Goal: Obtain resource: Download file/media

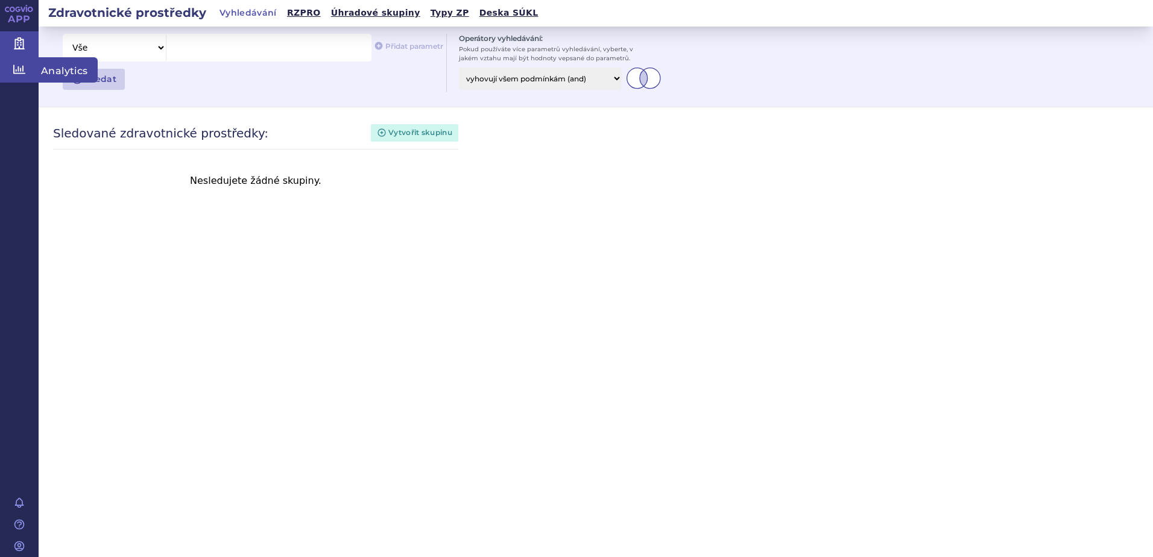
click at [16, 65] on icon at bounding box center [19, 69] width 12 height 12
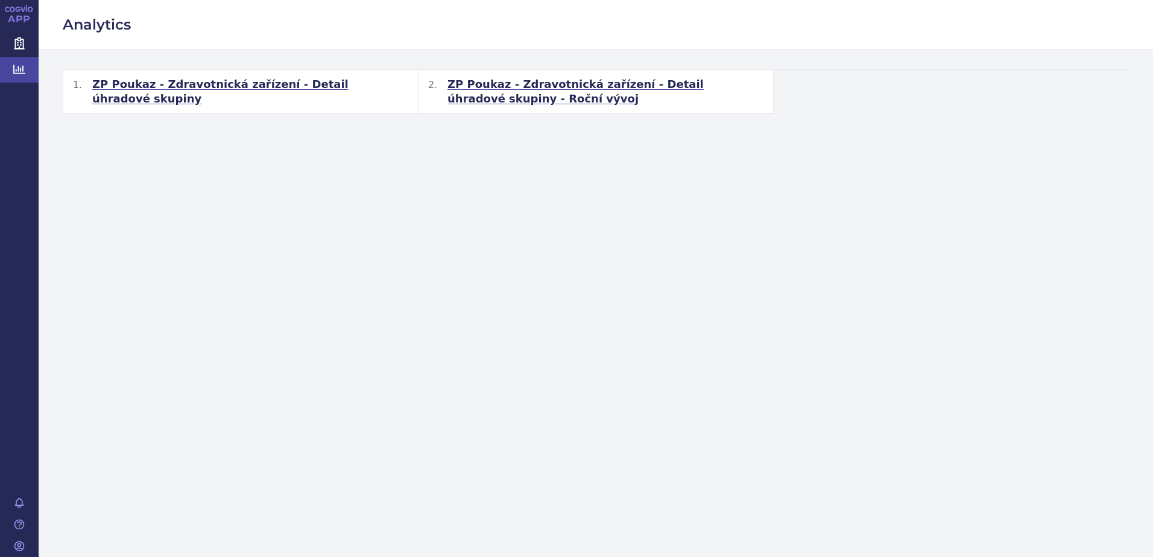
click at [272, 89] on span "ZP Poukaz - Zdravotnická zařízení - Detail úhradové skupiny" at bounding box center [250, 91] width 316 height 29
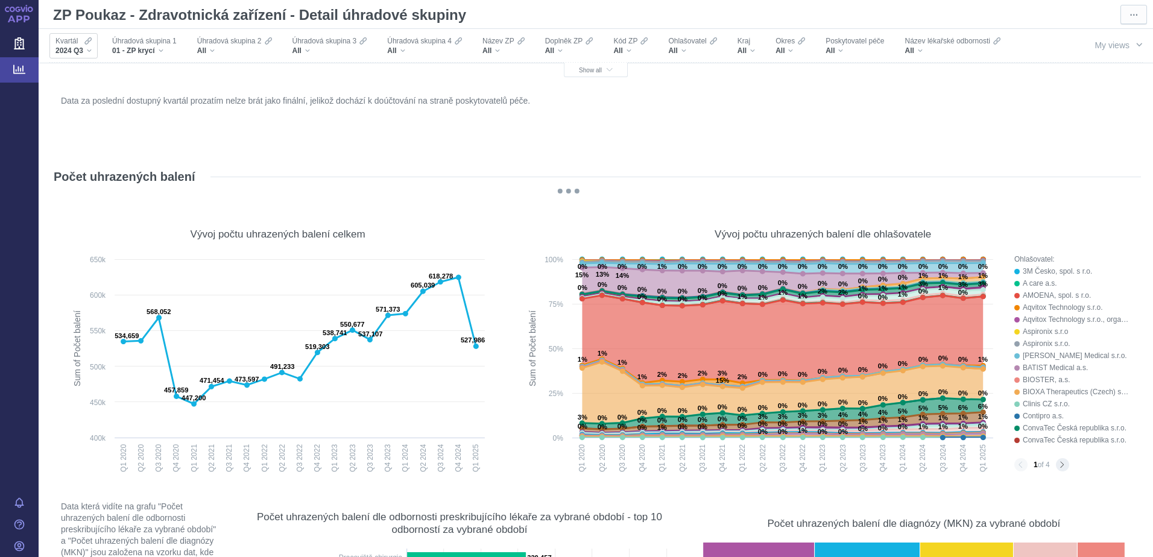
click at [86, 48] on div "2024 Q3" at bounding box center [73, 51] width 36 height 10
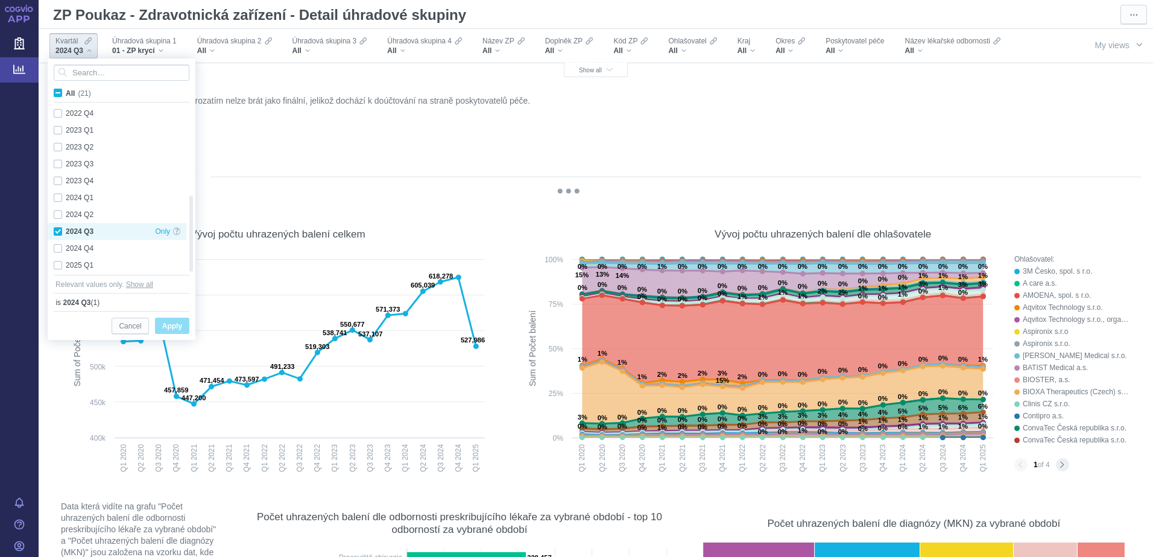
click at [59, 230] on div "2024 Q3 Only" at bounding box center [117, 231] width 139 height 17
checkbox input "false"
click at [58, 264] on div "2025 Q1 Only" at bounding box center [117, 265] width 139 height 17
checkbox input "true"
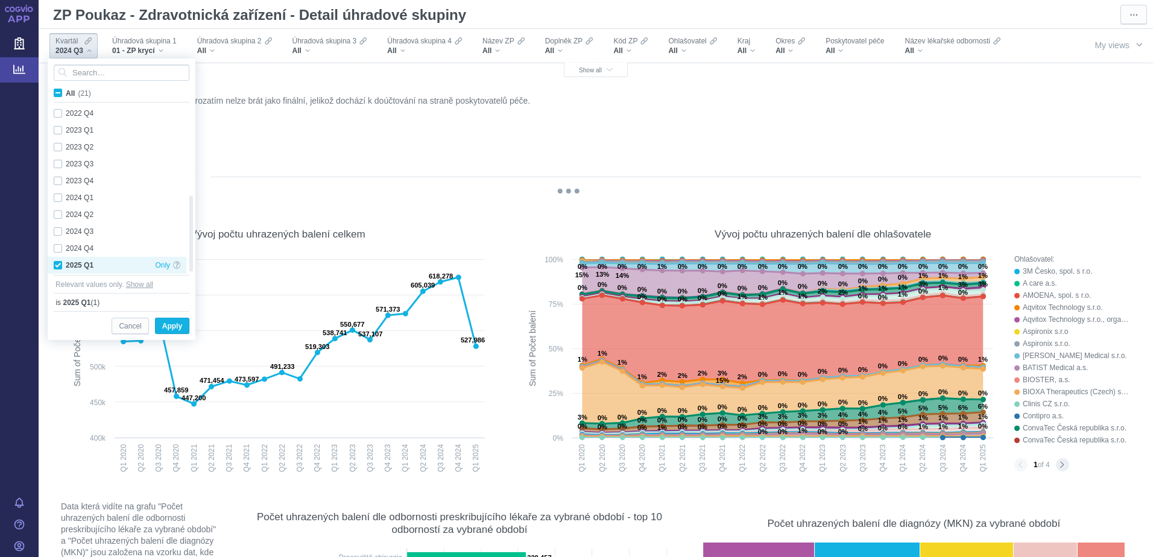
checkbox input "true"
click at [163, 328] on span "Apply" at bounding box center [172, 326] width 20 height 15
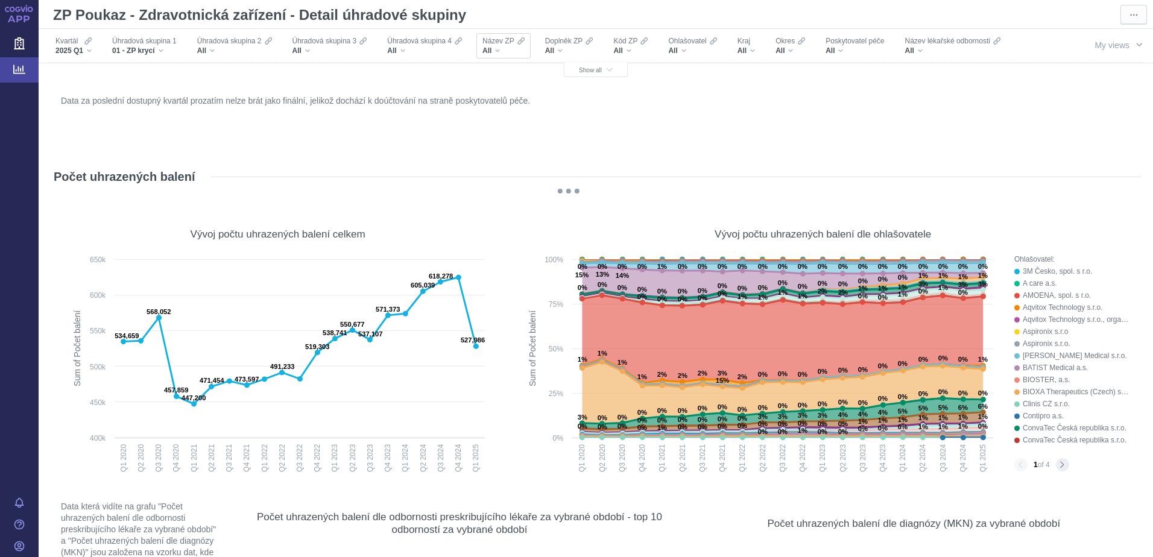
click at [510, 49] on div "All" at bounding box center [504, 51] width 42 height 10
click at [506, 51] on div "All" at bounding box center [504, 51] width 42 height 10
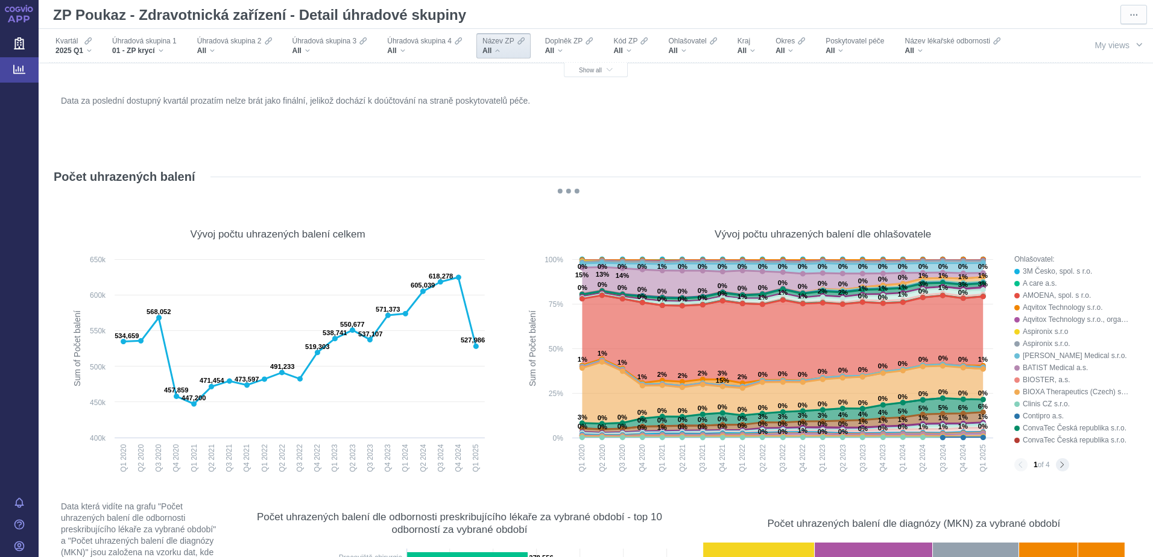
click at [506, 51] on div "All" at bounding box center [504, 51] width 42 height 10
click at [501, 51] on div "All" at bounding box center [504, 51] width 42 height 10
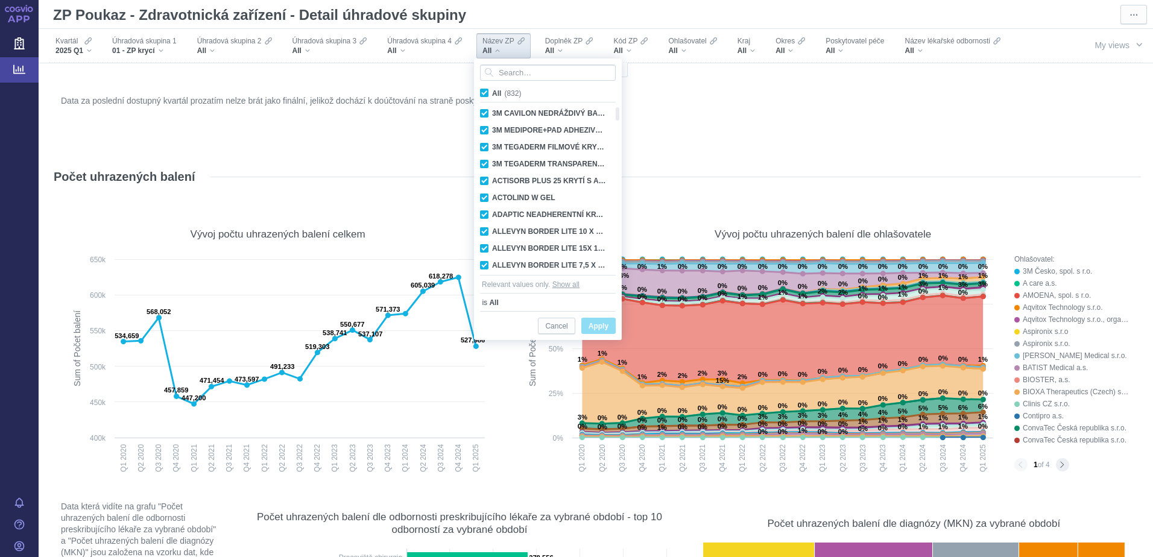
click at [492, 90] on span "All (832)" at bounding box center [506, 93] width 29 height 8
click at [492, 90] on input "All (832)" at bounding box center [496, 91] width 8 height 8
checkbox input "false"
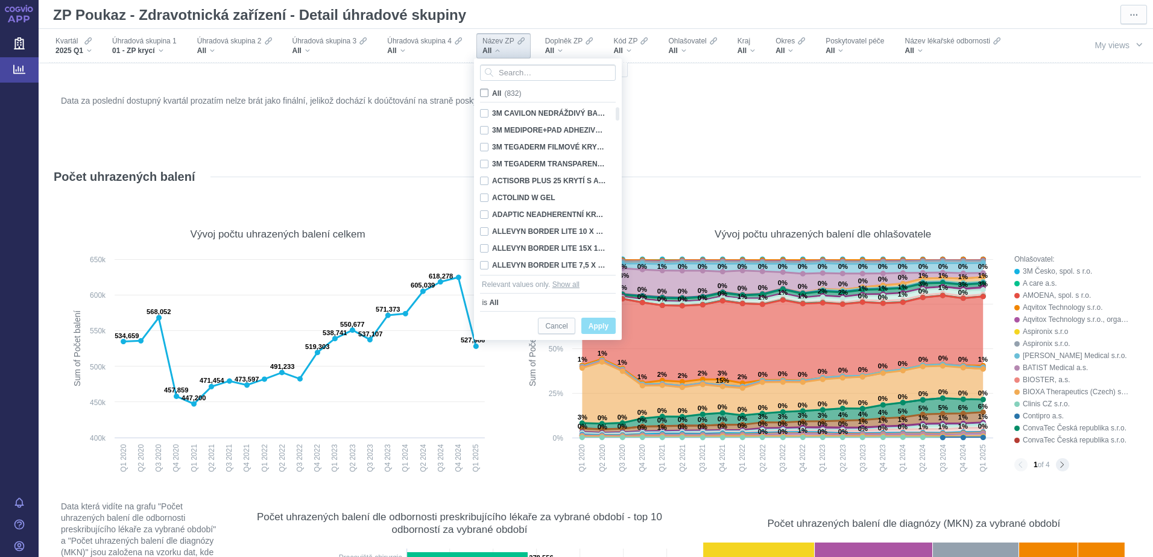
checkbox input "false"
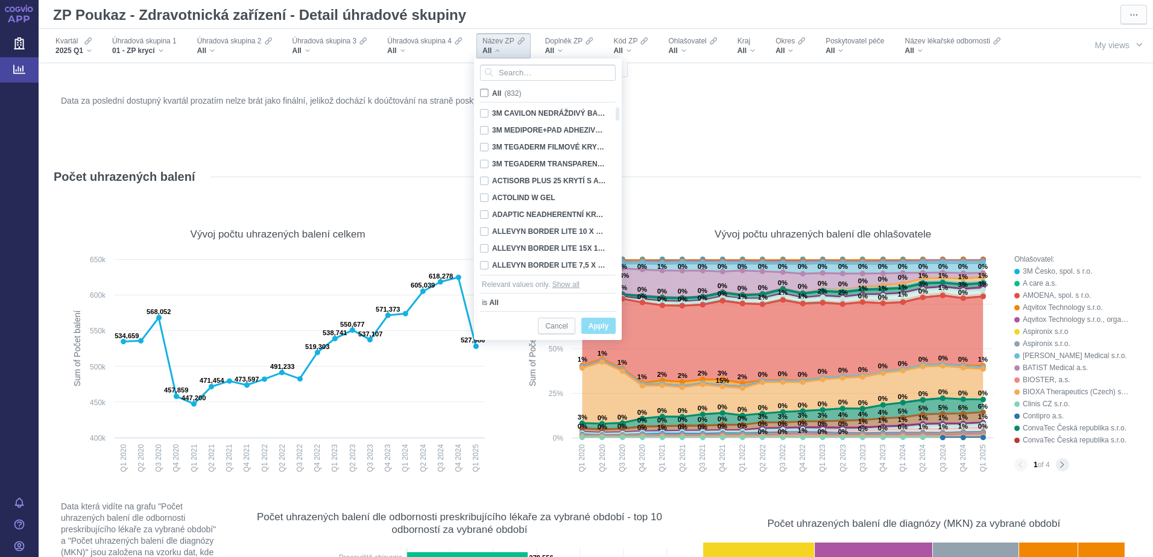
checkbox input "false"
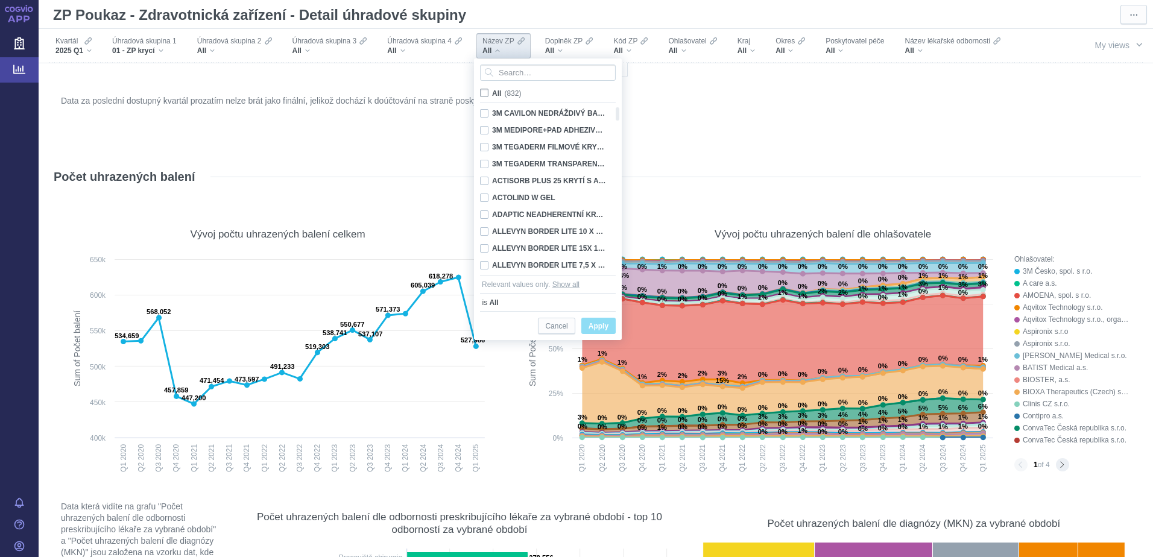
checkbox input "false"
click at [505, 72] on input "Search attribute values" at bounding box center [548, 73] width 136 height 16
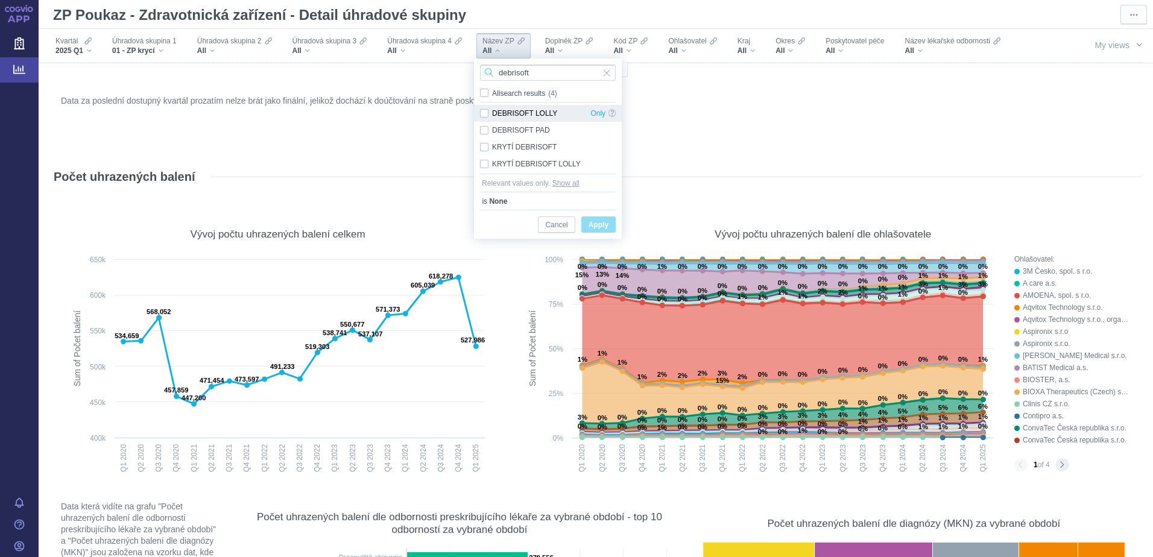
type input "debrisoft"
click at [483, 115] on div "DEBRISOFT LOLLY Only" at bounding box center [548, 113] width 148 height 17
checkbox input "true"
click at [483, 128] on div "DEBRISOFT PAD Only" at bounding box center [548, 130] width 148 height 17
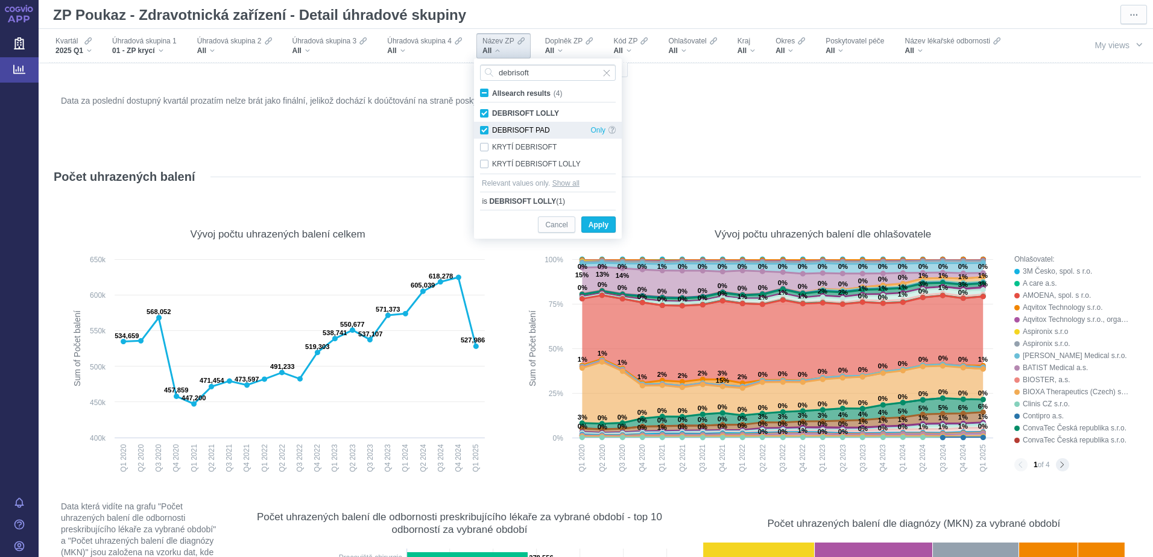
checkbox input "true"
click at [483, 147] on div "KRYTÍ DEBRISOFT Only" at bounding box center [548, 147] width 148 height 17
checkbox input "true"
click at [483, 163] on div "KRYTÍ DEBRISOFT LOLLY Only" at bounding box center [548, 164] width 148 height 17
checkbox input "true"
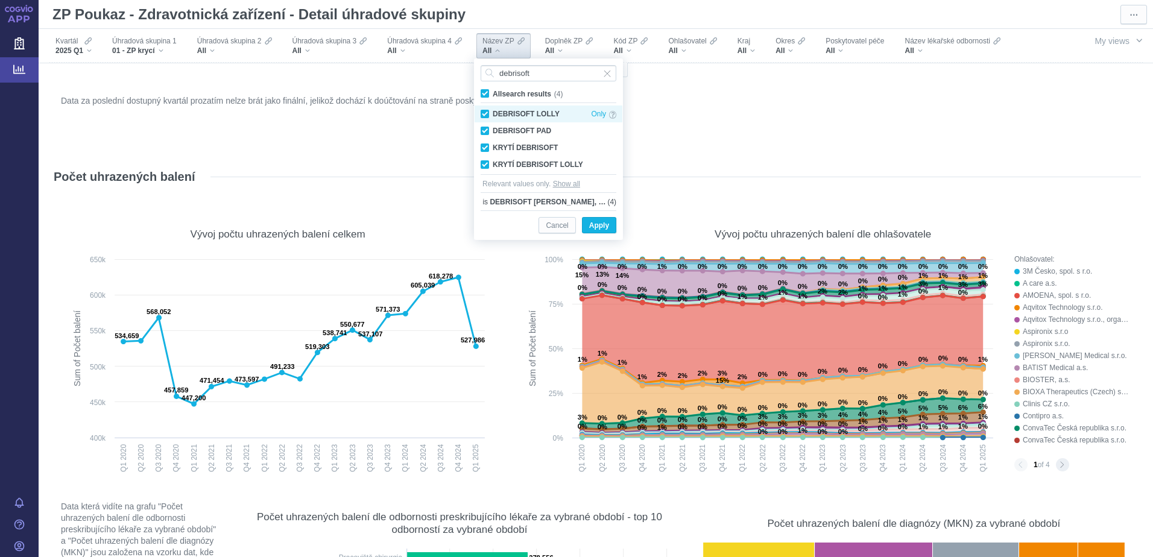
click at [482, 113] on div "DEBRISOFT LOLLY Only" at bounding box center [549, 114] width 148 height 17
click at [484, 130] on div "DEBRISOFT PAD Only" at bounding box center [549, 130] width 148 height 17
click at [487, 114] on div "DEBRISOFT LOLLY Only" at bounding box center [549, 114] width 148 height 17
click at [594, 225] on span "Apply" at bounding box center [599, 225] width 20 height 15
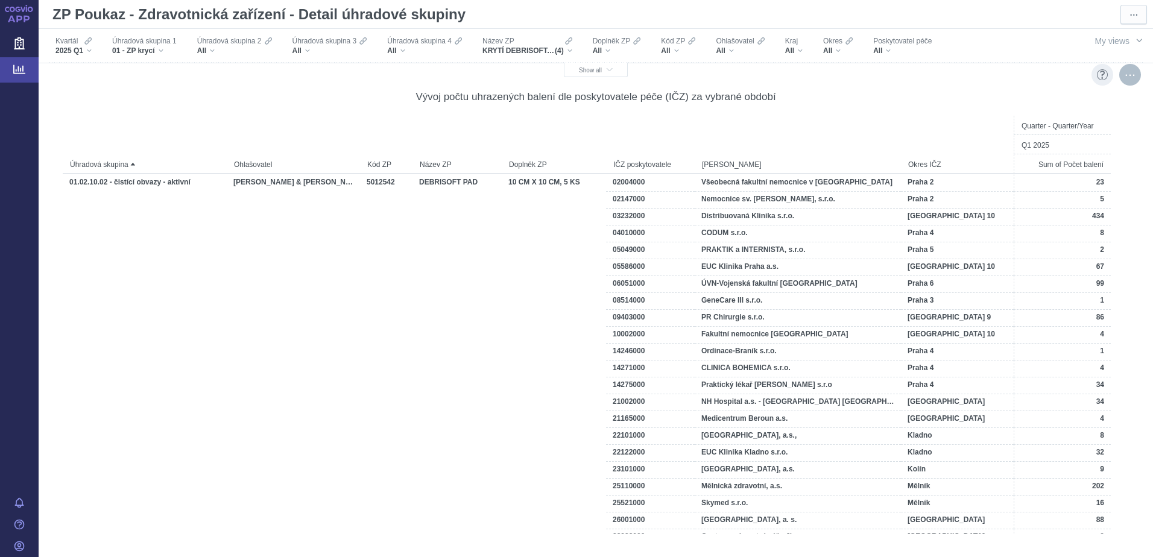
click at [1123, 75] on div "More actions" at bounding box center [1131, 75] width 22 height 22
click at [974, 101] on span "Export" at bounding box center [1023, 103] width 132 height 12
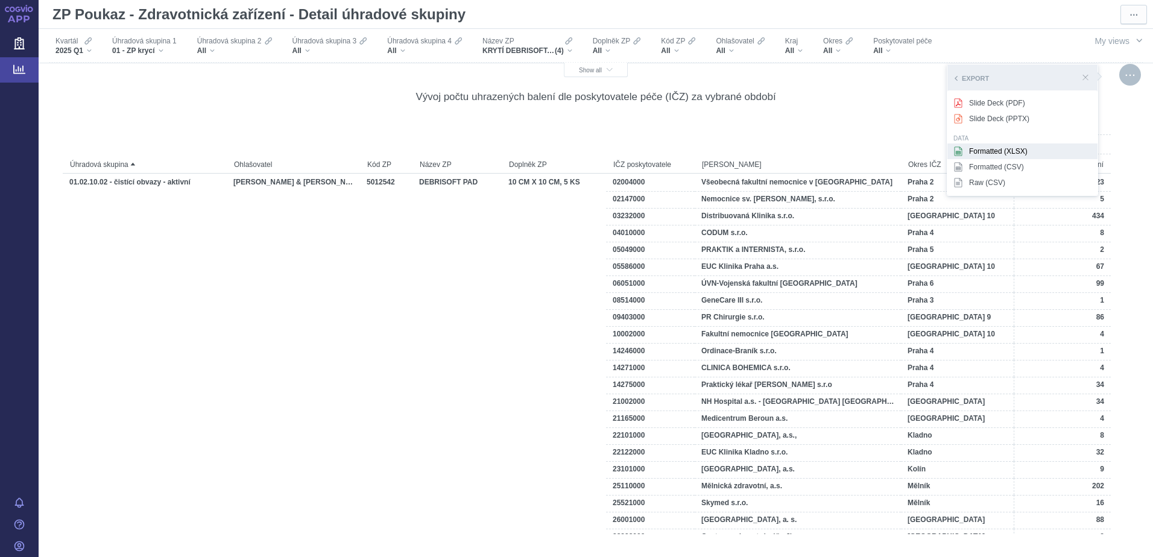
click at [974, 153] on div "Formatted (XLSX)" at bounding box center [1023, 152] width 150 height 16
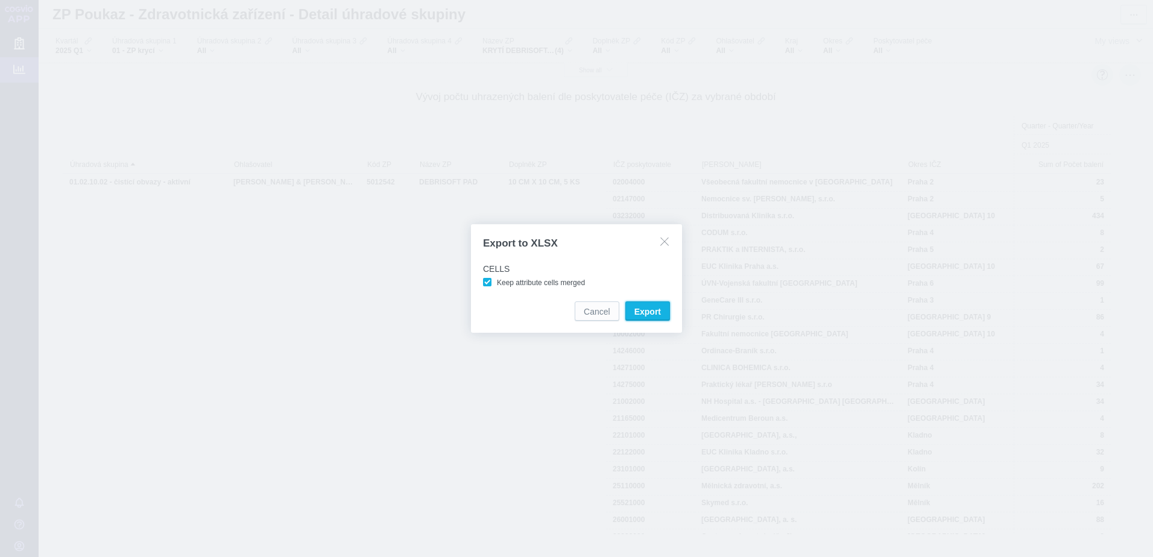
click at [629, 309] on button "Export" at bounding box center [648, 311] width 45 height 19
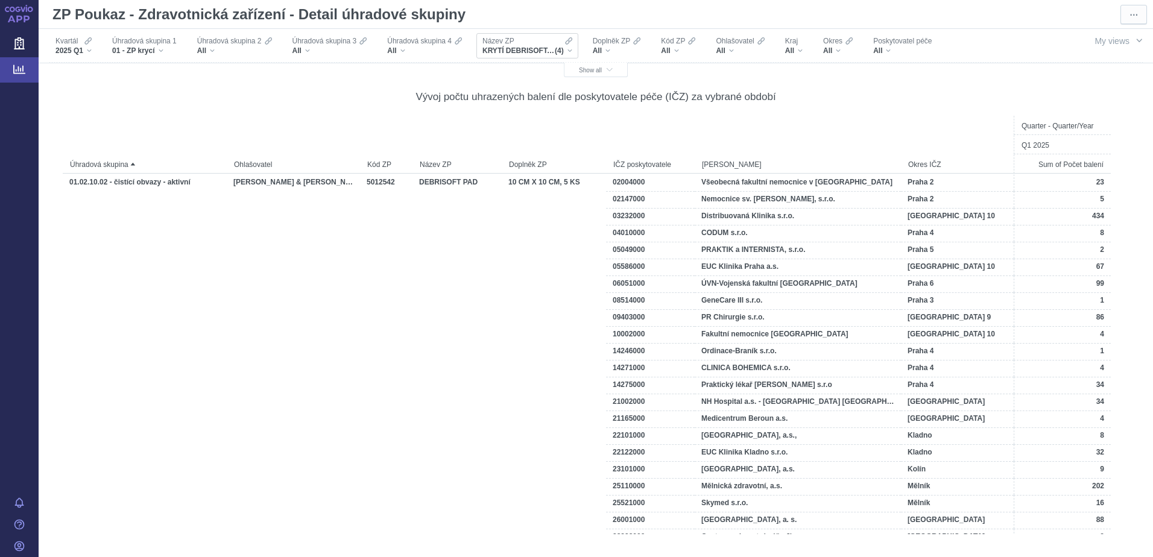
click at [572, 46] on div "KRYTÍ DEBRISOFT, KRYTÍ DEBRISOFT LOLLY, DEBRISOFT PAD, DEBRISOFT LOLLY (4)" at bounding box center [528, 51] width 90 height 10
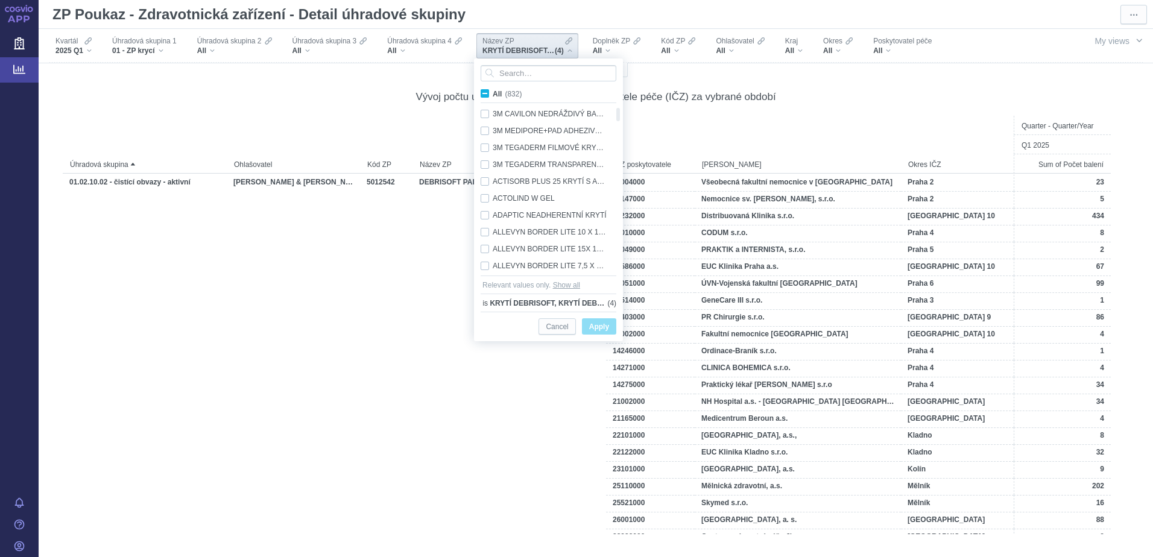
click at [569, 288] on span "Show all" at bounding box center [566, 285] width 27 height 12
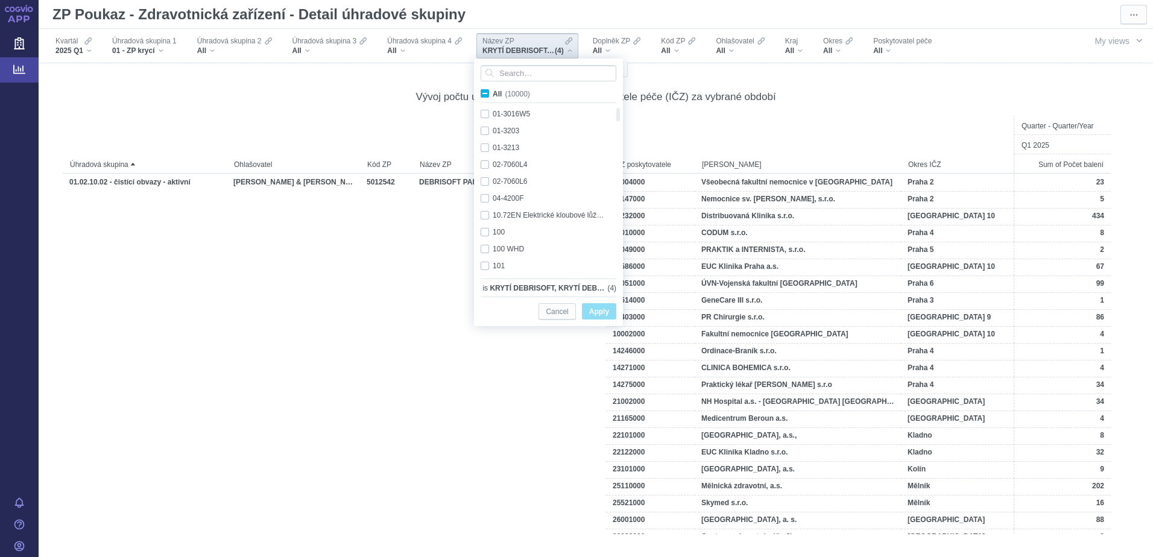
click at [493, 94] on span "All (10000)" at bounding box center [511, 94] width 37 height 8
click at [493, 94] on input "All (10000)" at bounding box center [497, 91] width 8 height 8
checkbox input "true"
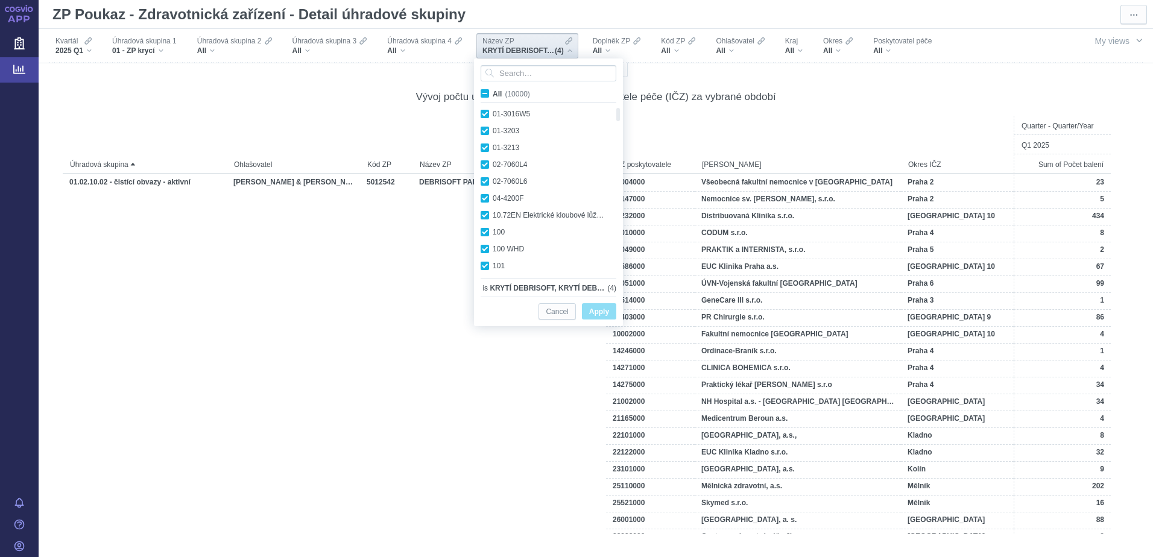
checkbox input "true"
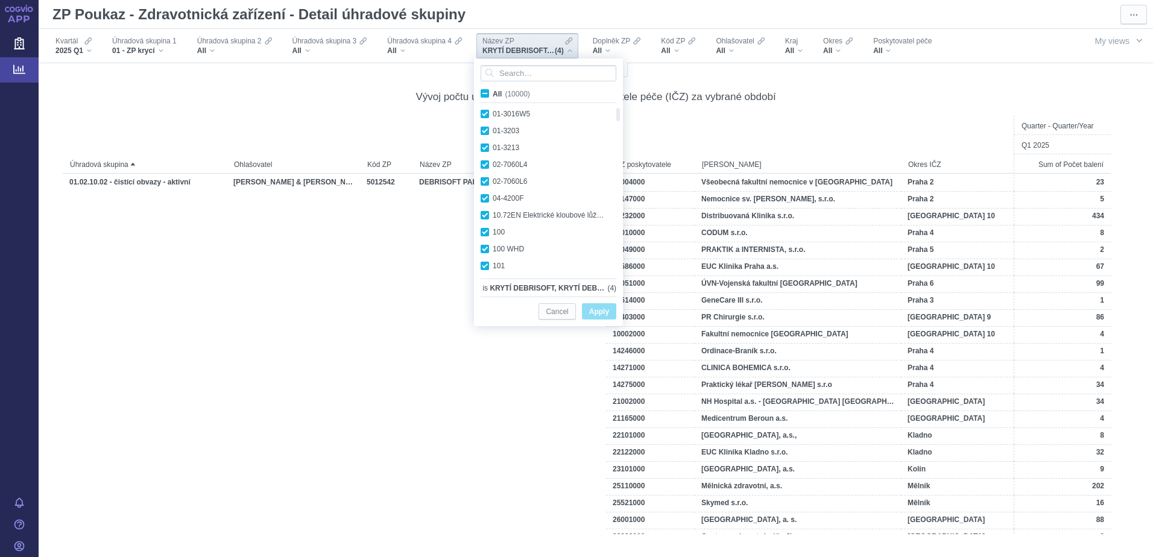
checkbox input "true"
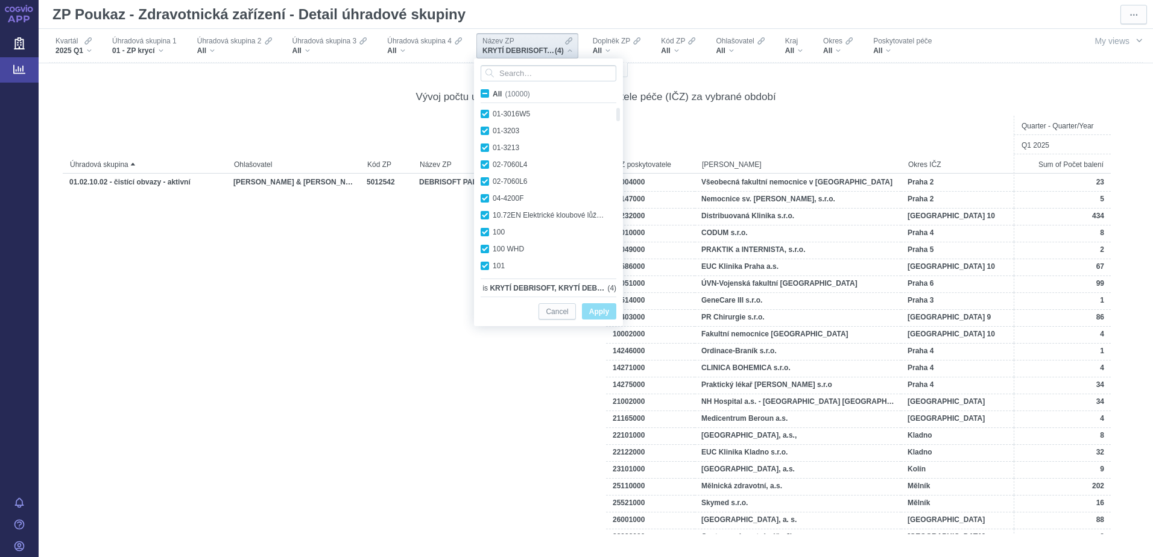
checkbox input "true"
click at [484, 98] on label "All (10000)" at bounding box center [507, 93] width 57 height 12
click at [493, 95] on input "All (10000)" at bounding box center [497, 91] width 8 height 8
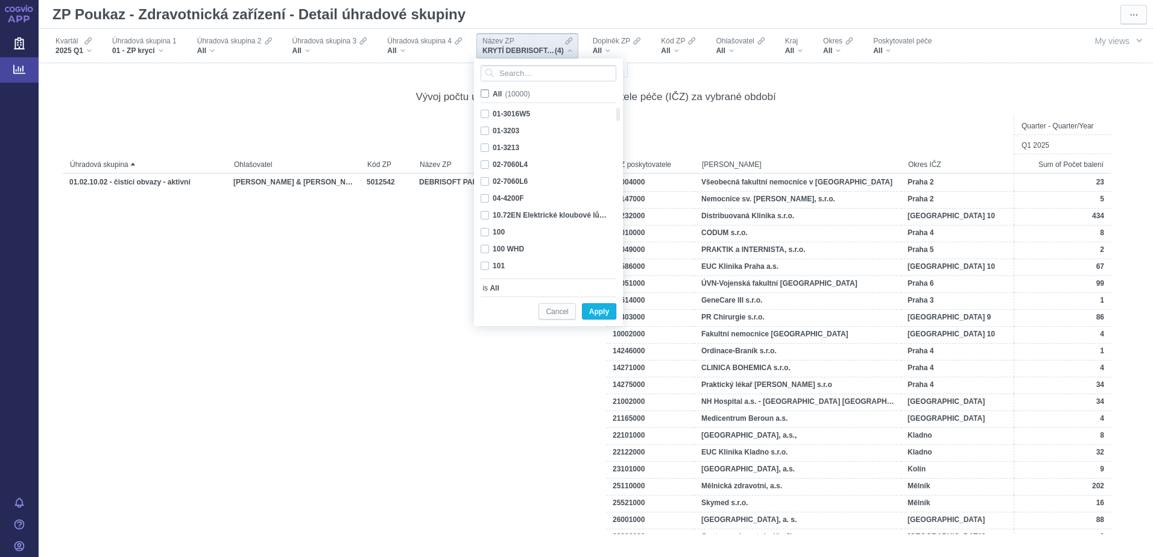
checkbox input "false"
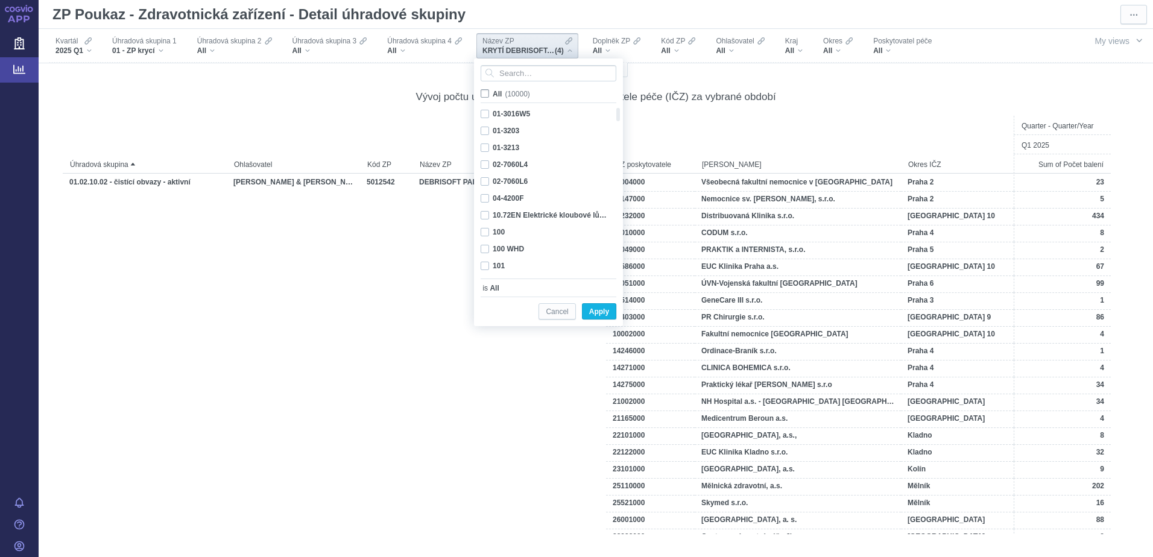
checkbox input "false"
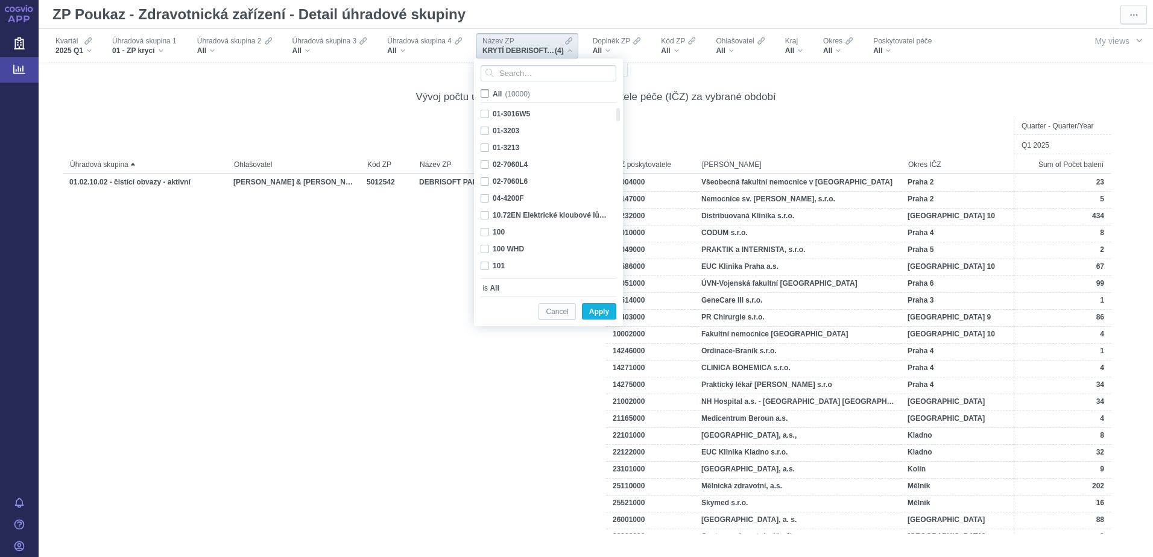
checkbox input "false"
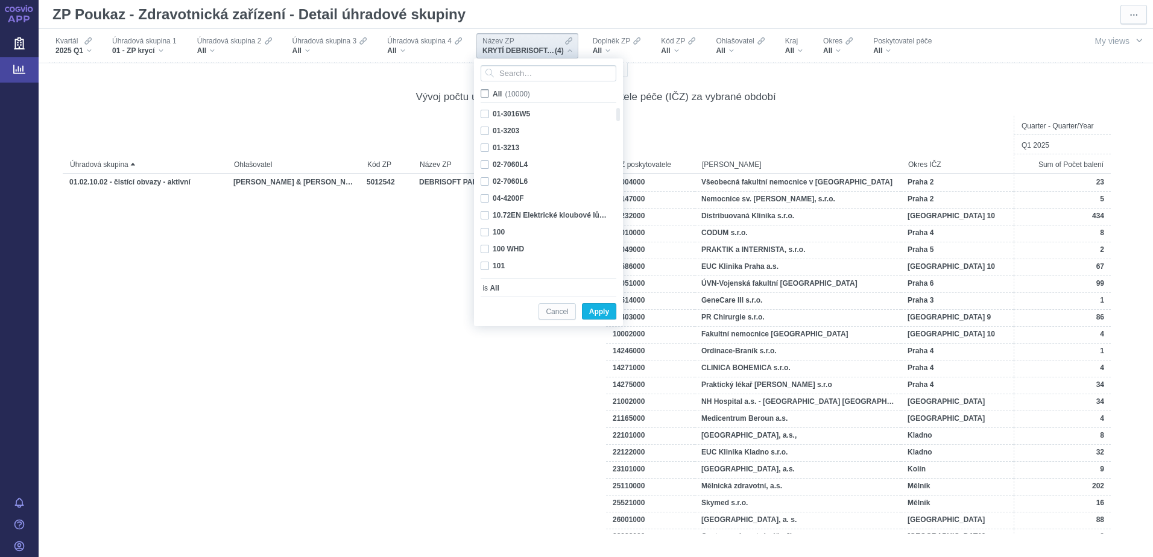
checkbox input "false"
click at [513, 71] on input "Search attribute values" at bounding box center [549, 73] width 136 height 16
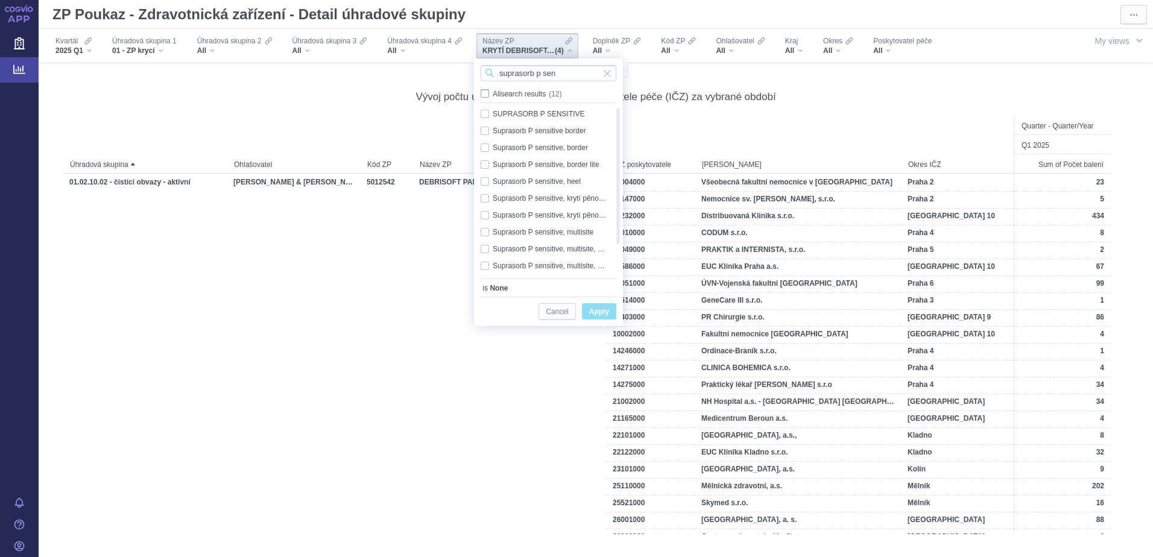
type input "suprasorb p sen"
click at [493, 93] on span "All search results (12)" at bounding box center [527, 94] width 69 height 8
click at [493, 93] on input "All search results (12)" at bounding box center [497, 91] width 8 height 8
checkbox input "true"
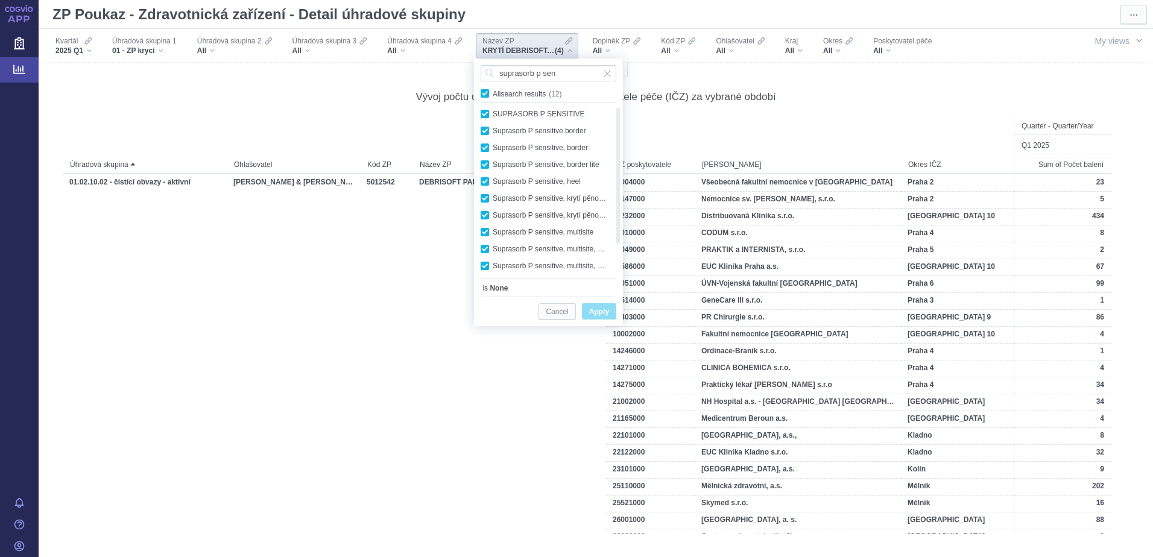
checkbox input "true"
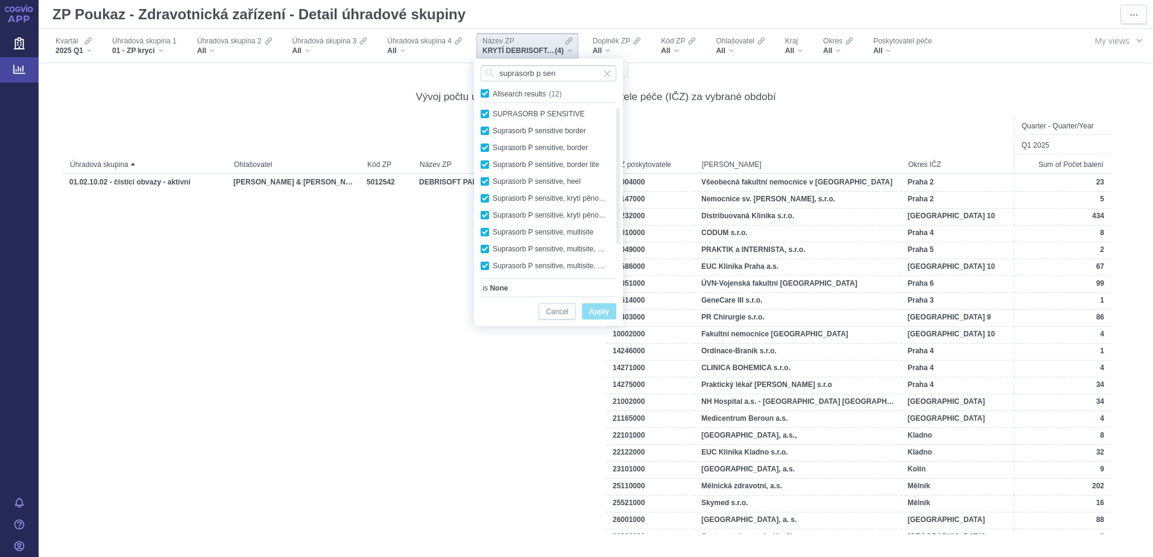
checkbox input "true"
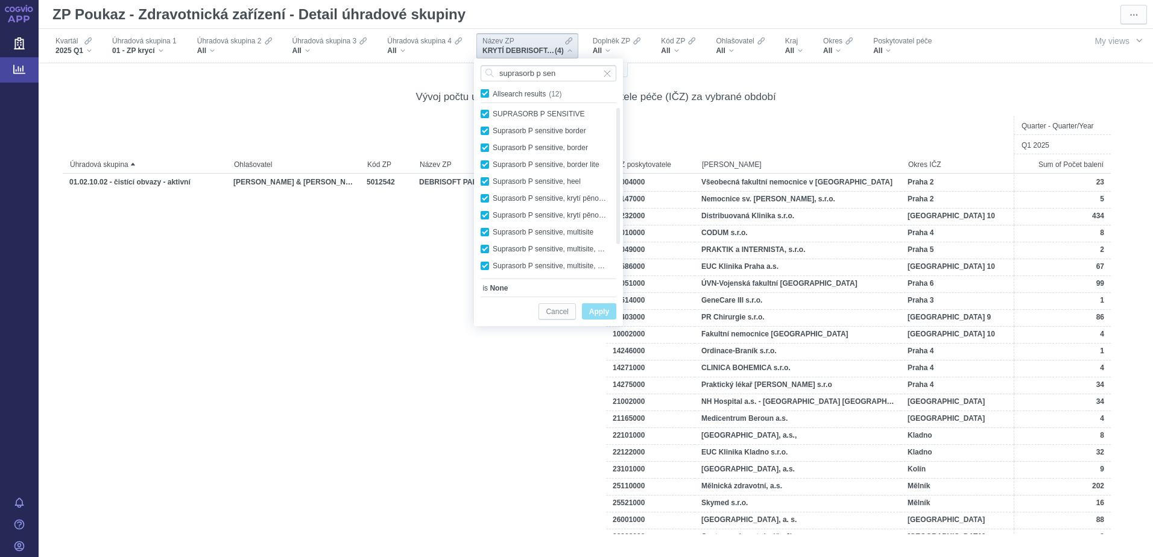
checkbox input "true"
click at [574, 72] on input "suprasorb p sen" at bounding box center [549, 73] width 136 height 16
type input "suprasorb p"
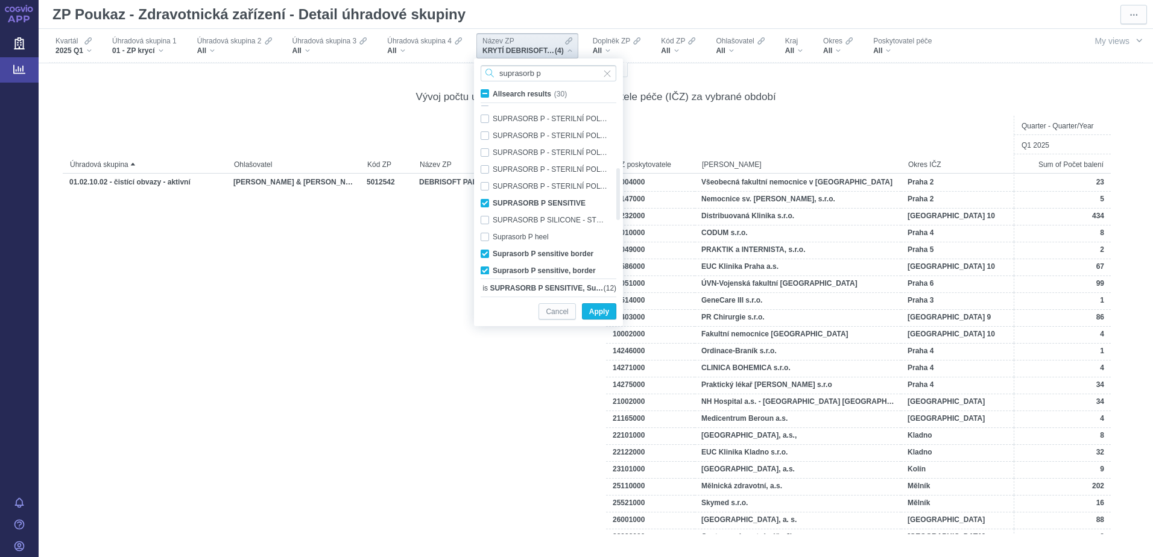
checkbox input "true"
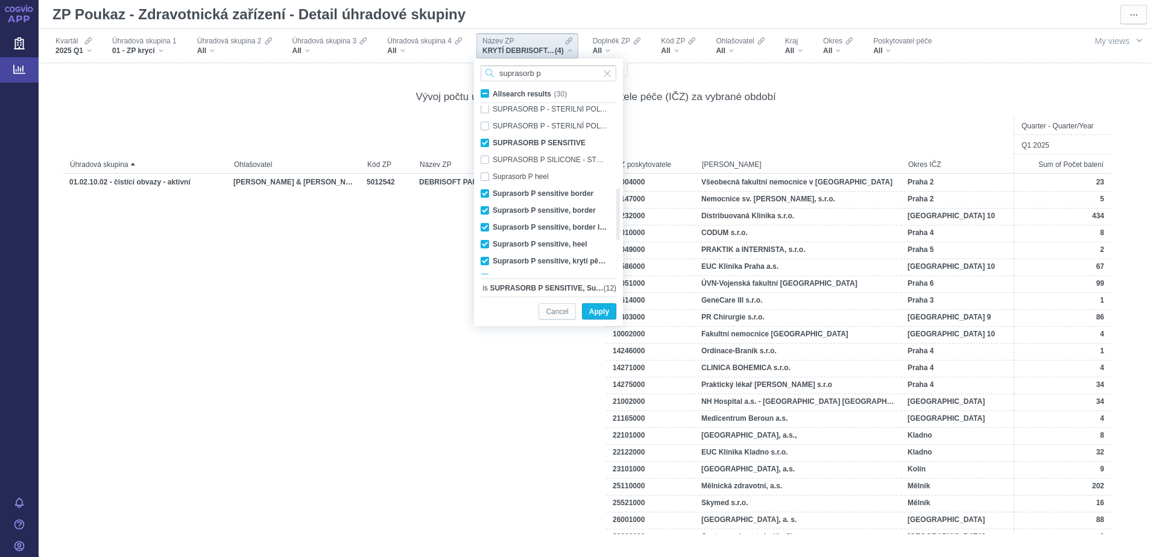
checkbox input "true"
checkbox input "false"
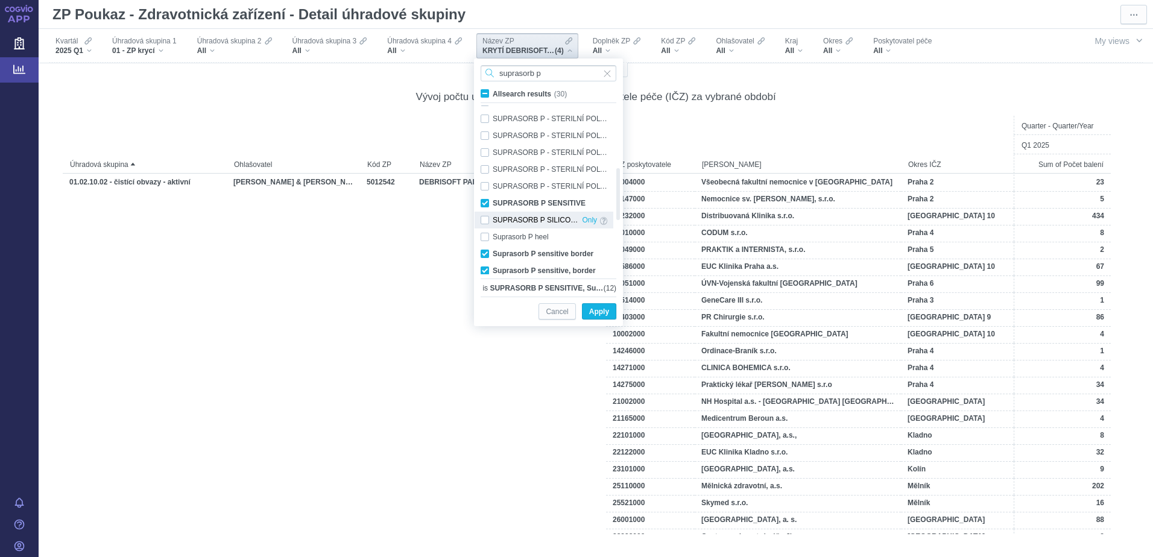
checkbox input "false"
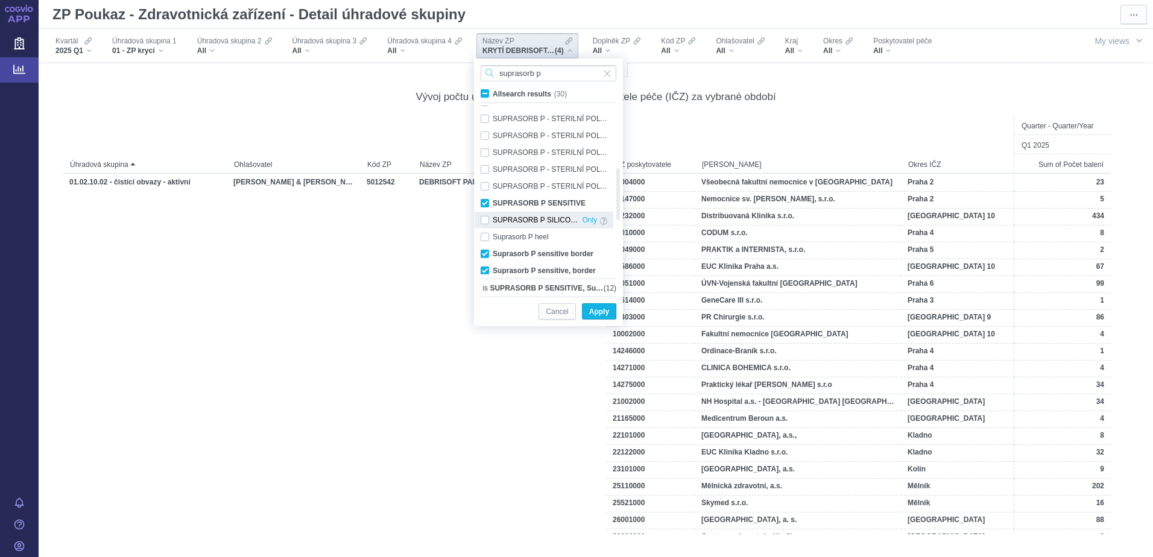
checkbox input "false"
type input "suprasorb p"
click at [493, 93] on span "All search results (30)" at bounding box center [530, 94] width 74 height 8
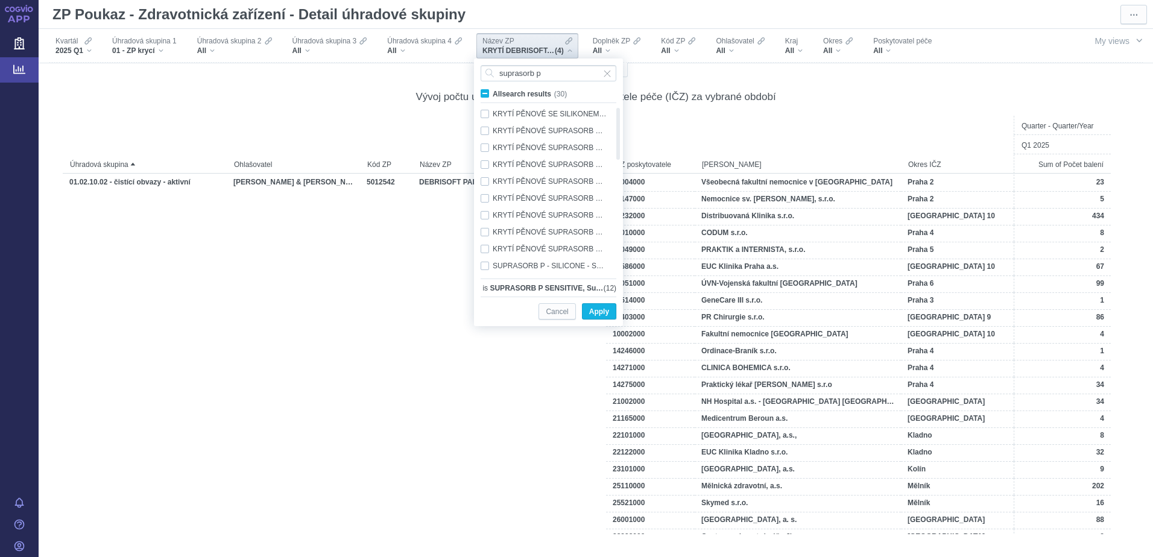
click at [493, 93] on input "All search results (30)" at bounding box center [497, 91] width 8 height 8
checkbox input "true"
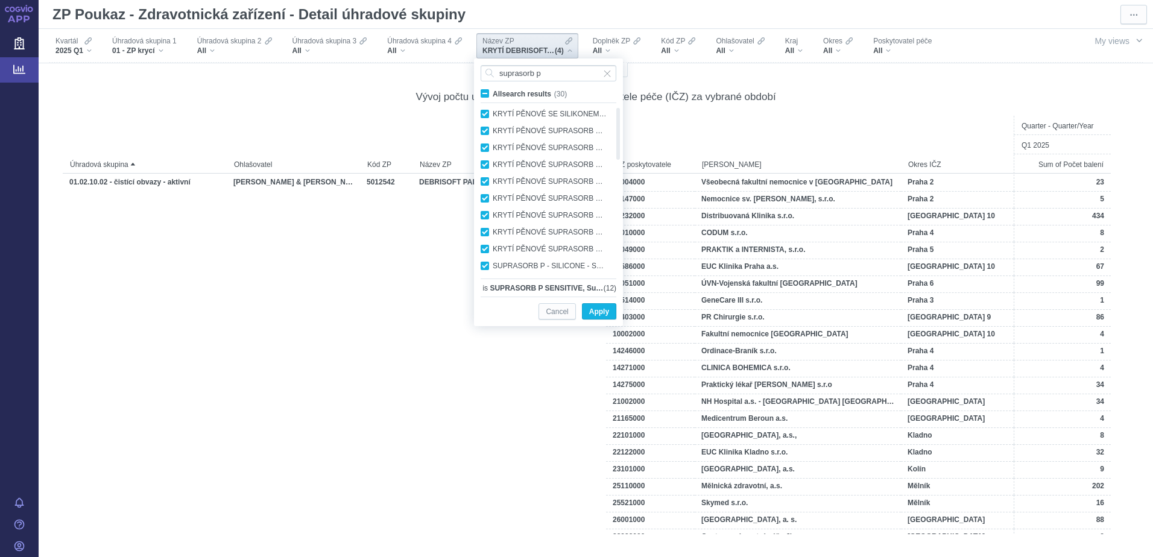
checkbox input "true"
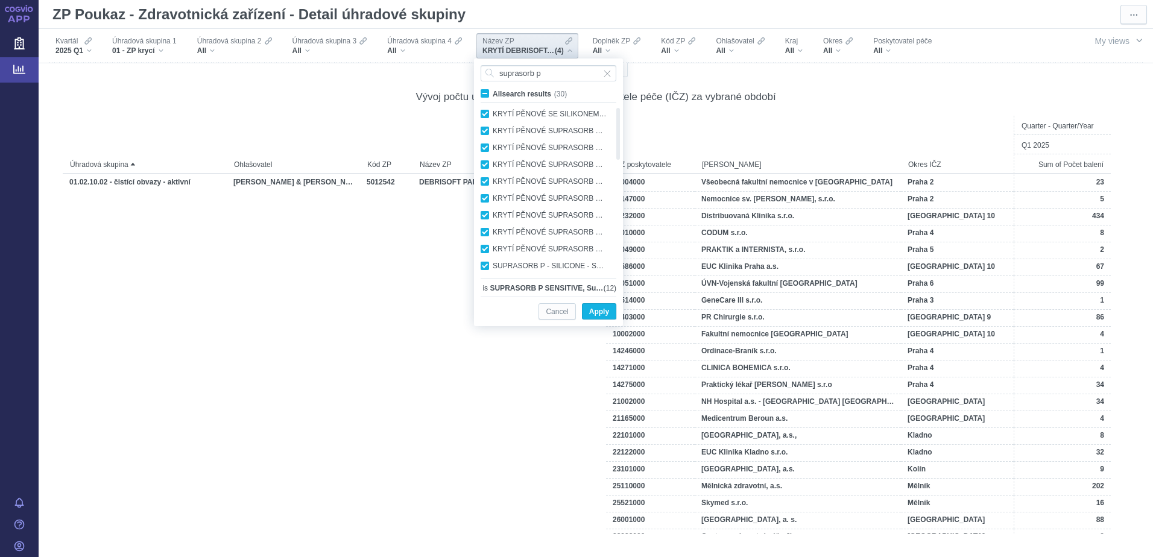
checkbox input "true"
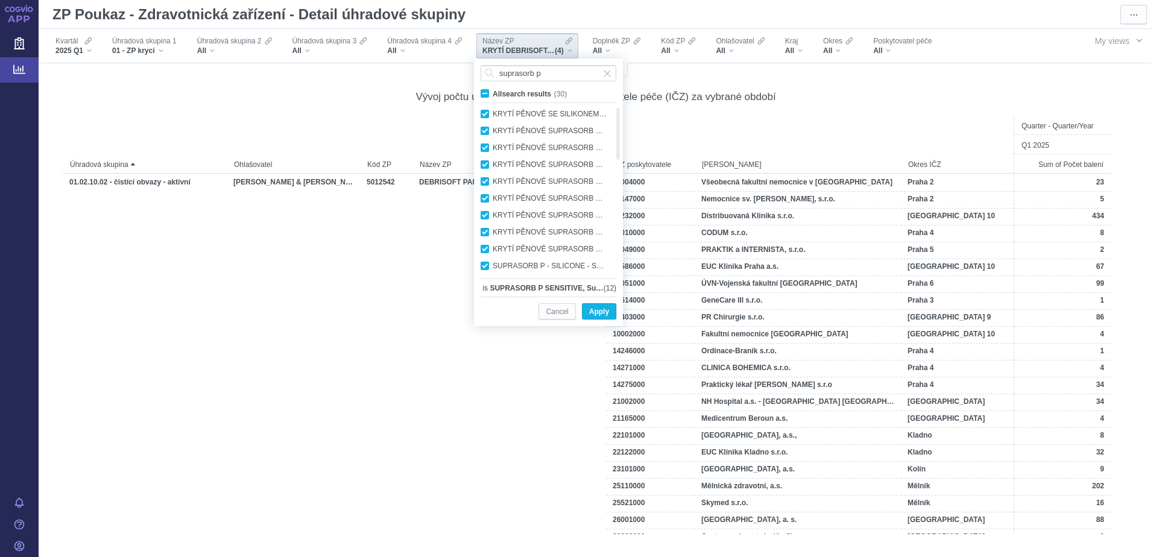
checkbox input "true"
click at [597, 313] on span "Apply" at bounding box center [599, 312] width 20 height 15
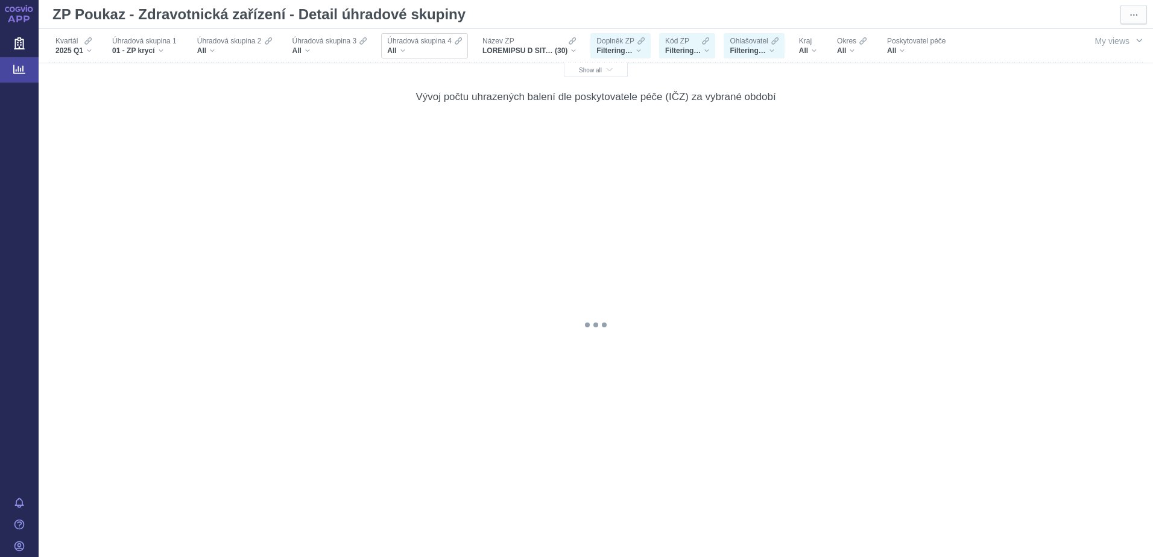
click at [398, 52] on div "All" at bounding box center [424, 51] width 75 height 10
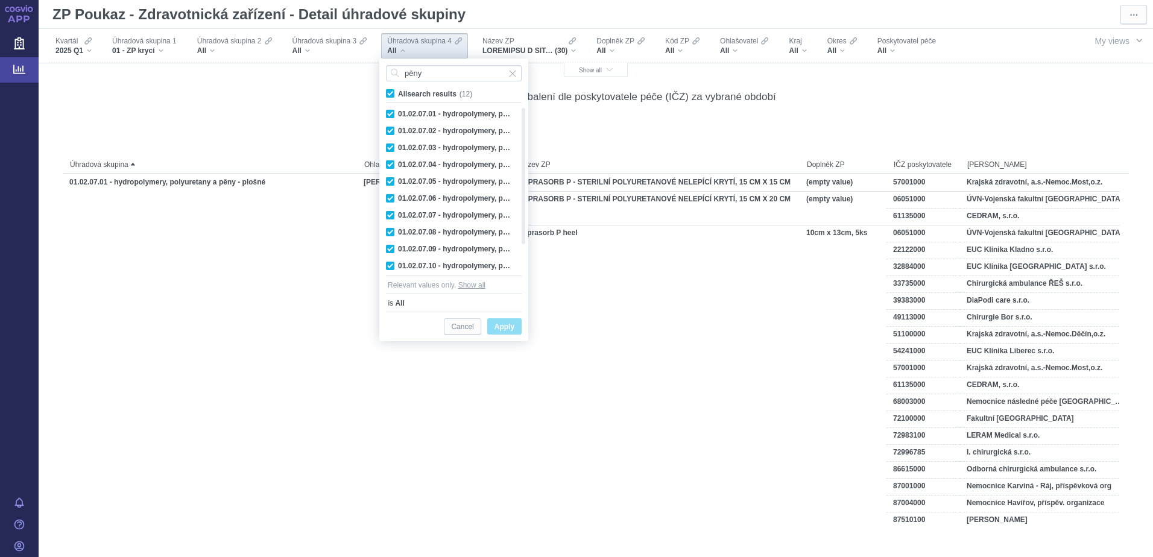
type input "pěny"
click at [398, 92] on span "All search results (12)" at bounding box center [435, 94] width 74 height 8
click at [398, 92] on input "All search results (12)" at bounding box center [402, 91] width 8 height 8
checkbox input "false"
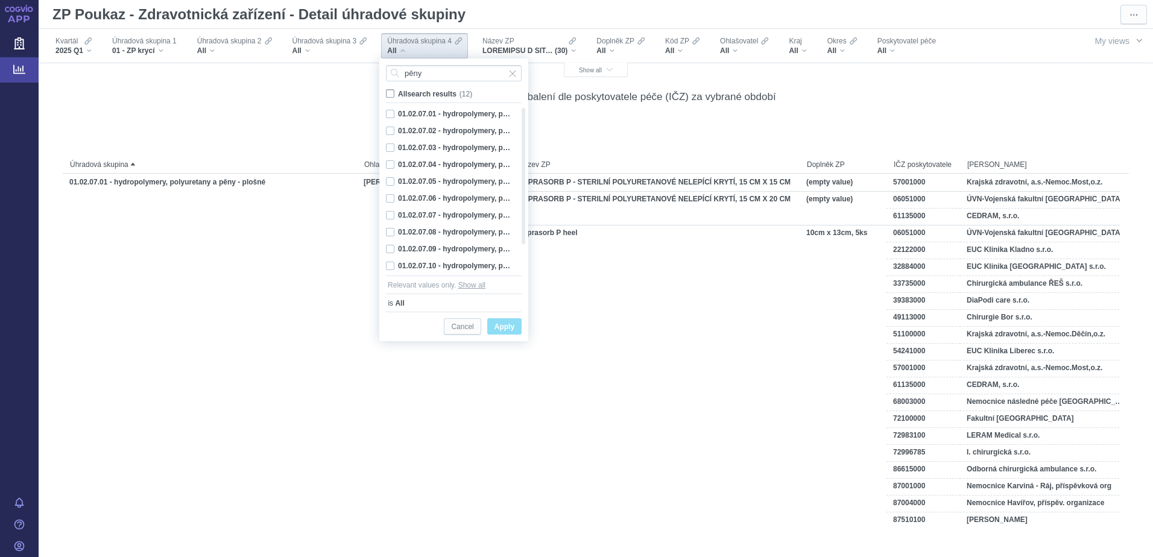
checkbox input "false"
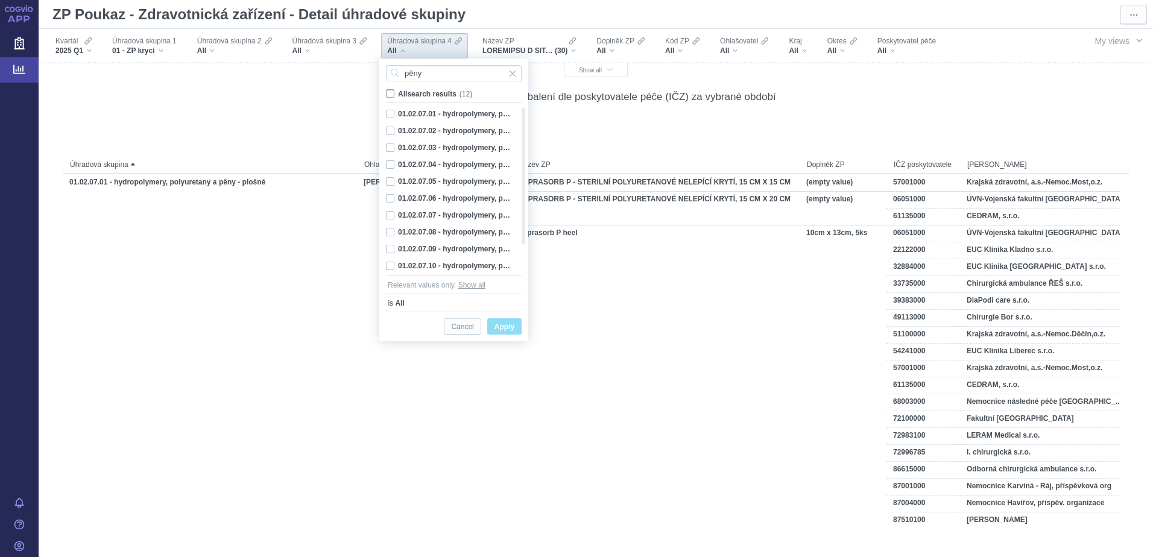
checkbox input "false"
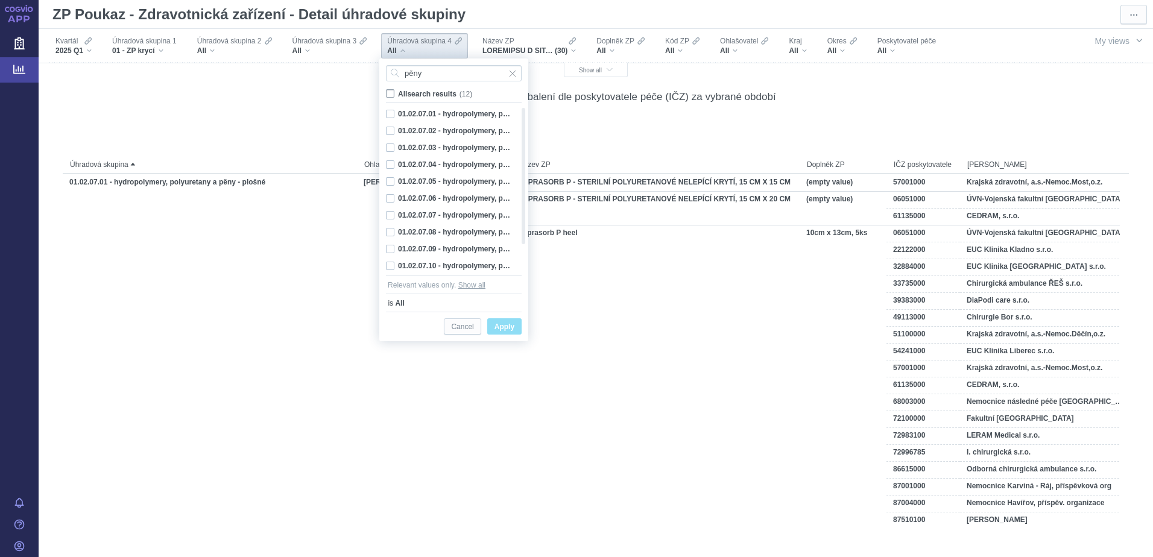
checkbox input "false"
click at [513, 73] on span "Input clear" at bounding box center [512, 73] width 8 height 16
click at [347, 45] on span "Úhradová skupina 3" at bounding box center [325, 41] width 65 height 10
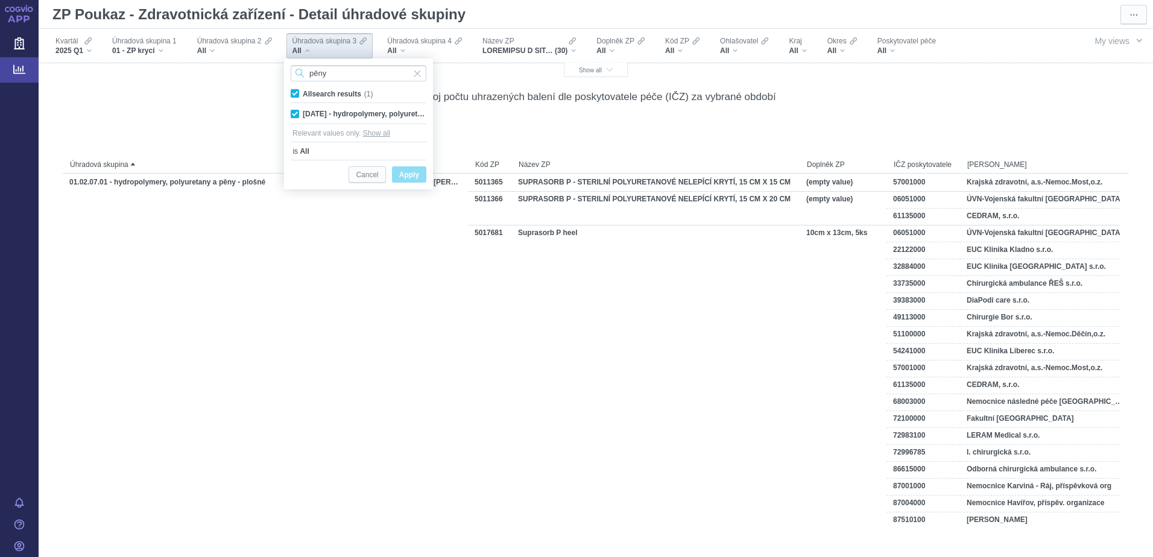
type input "pěny"
click at [303, 93] on span "All search results (1)" at bounding box center [338, 94] width 70 height 8
click at [303, 93] on input "All search results (1)" at bounding box center [307, 91] width 8 height 8
checkbox input "false"
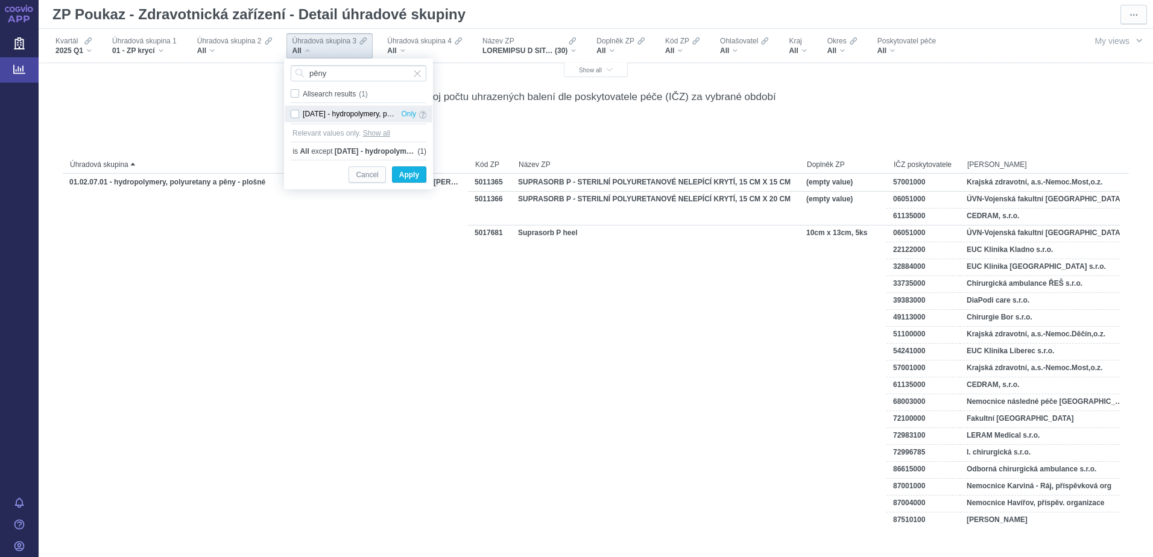
click at [298, 110] on div "[DATE] - hydropolymery, polyuretany a pěny Only" at bounding box center [359, 114] width 148 height 17
checkbox input "true"
click at [413, 72] on span "Input clear" at bounding box center [417, 73] width 8 height 16
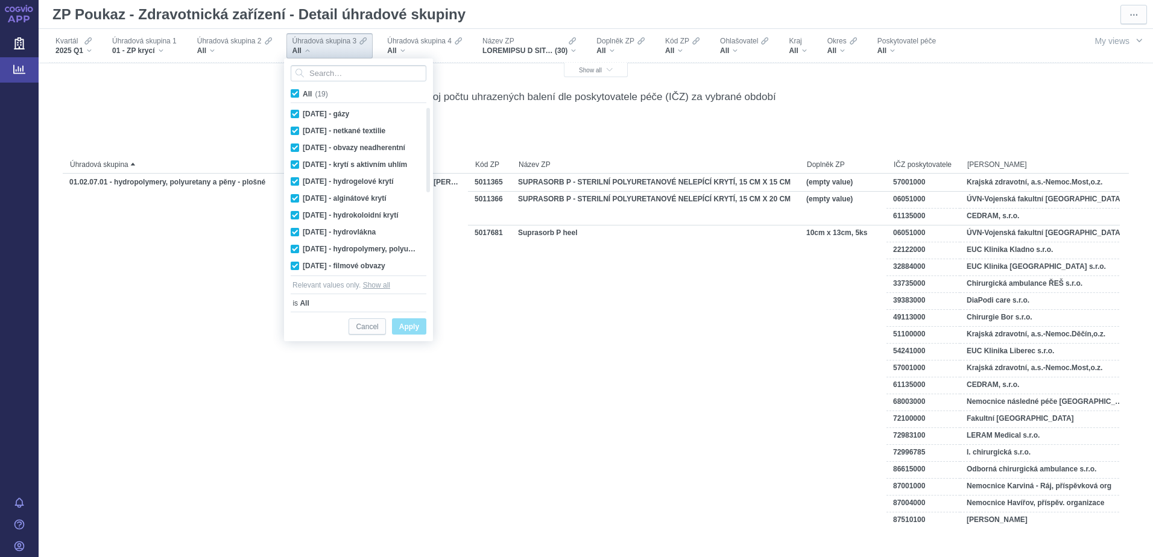
click at [303, 92] on span "All (19)" at bounding box center [315, 94] width 25 height 8
click at [303, 92] on input "All (19)" at bounding box center [307, 91] width 8 height 8
checkbox input "false"
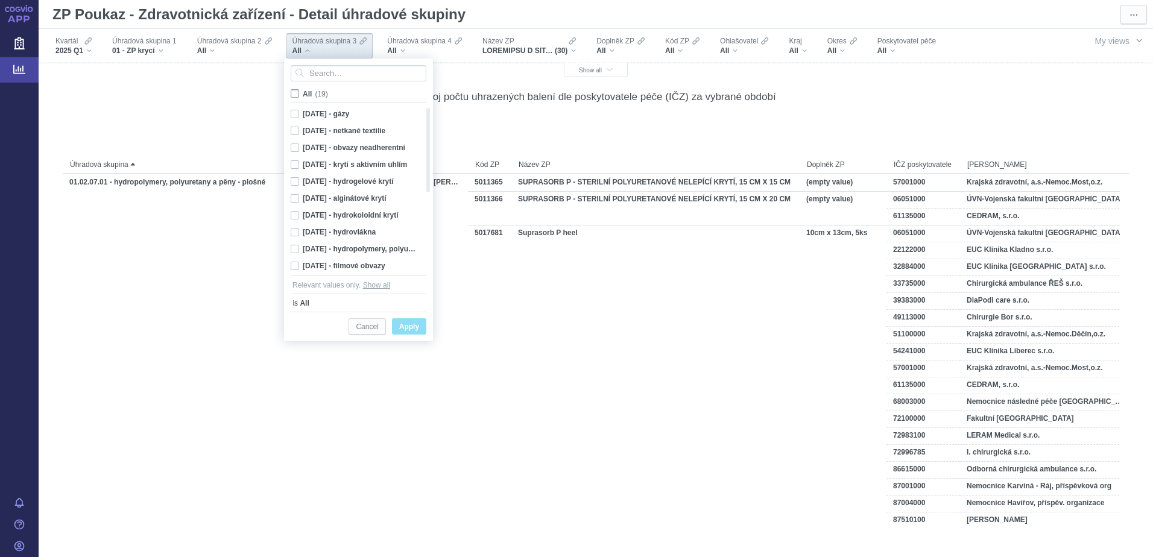
checkbox input "false"
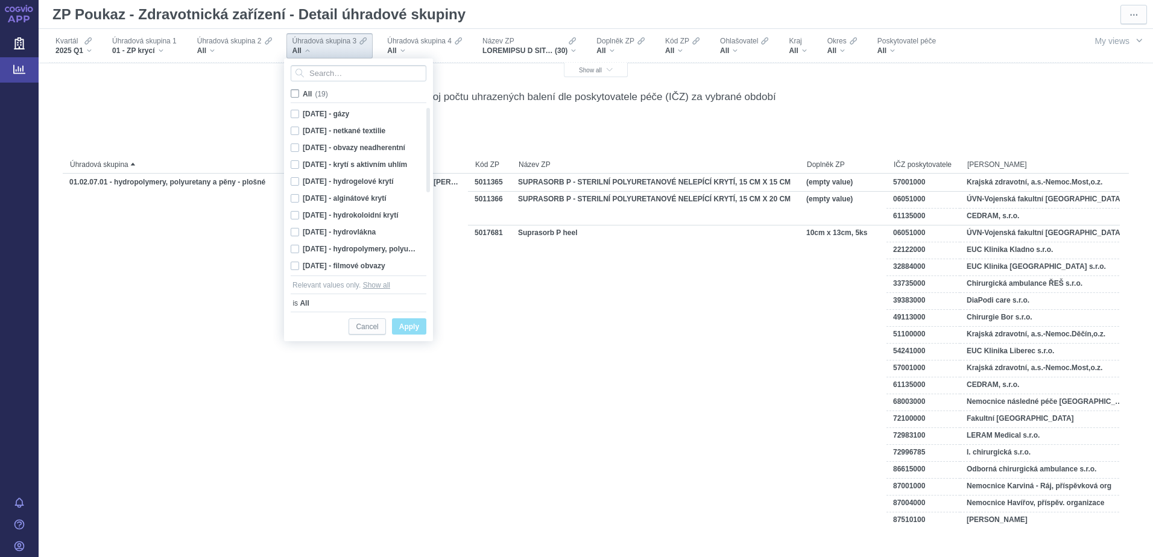
checkbox input "false"
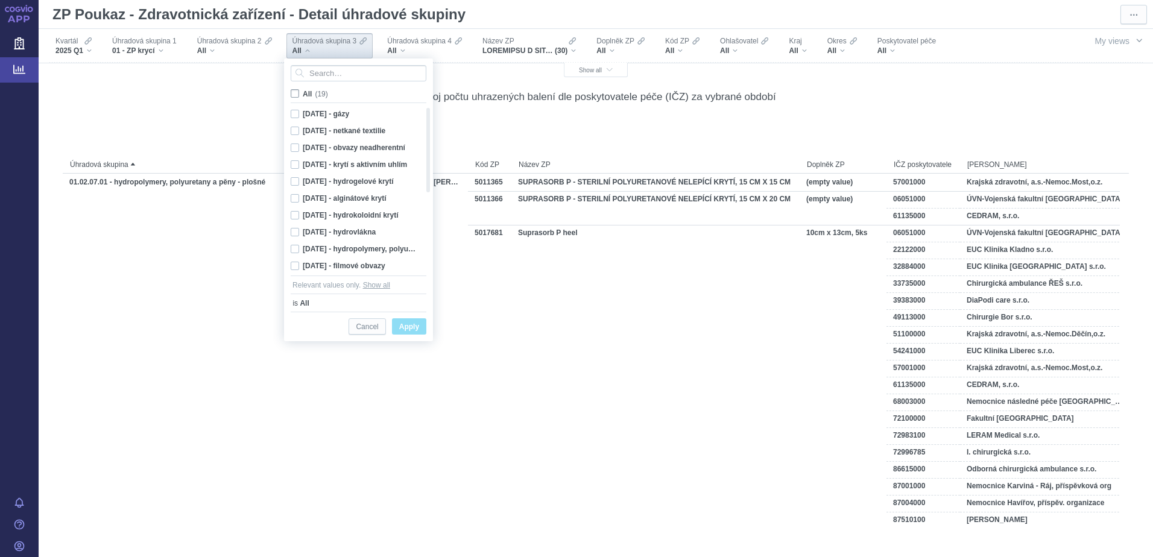
checkbox input "false"
click at [315, 73] on input "Search attribute values" at bounding box center [359, 73] width 136 height 16
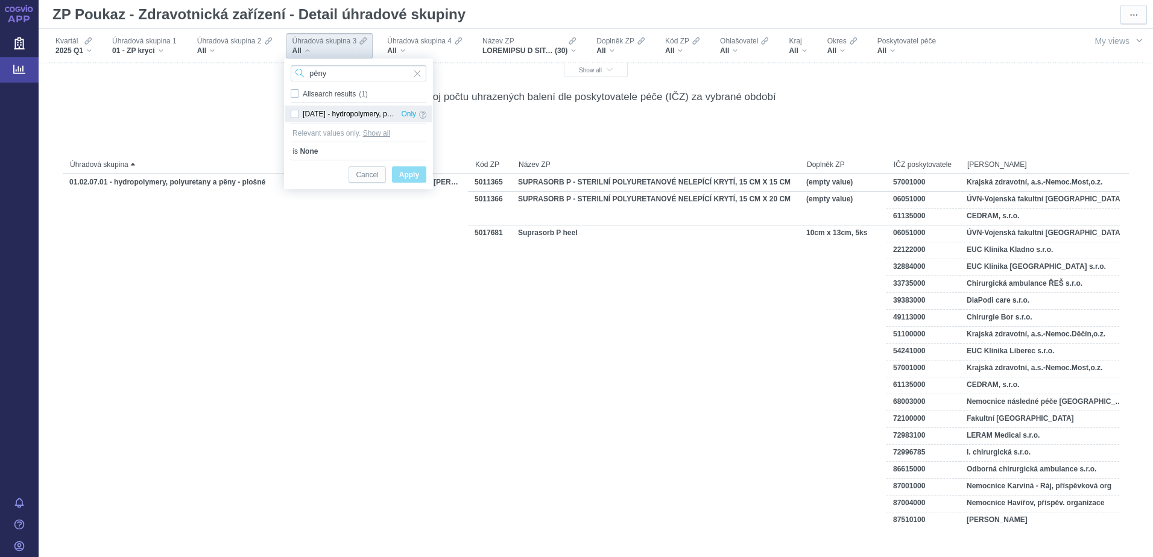
type input "pěny"
click at [295, 110] on div "[DATE] - hydropolymery, polyuretany a pěny Only" at bounding box center [359, 114] width 148 height 17
checkbox input "true"
click at [408, 174] on span "Apply" at bounding box center [409, 175] width 20 height 15
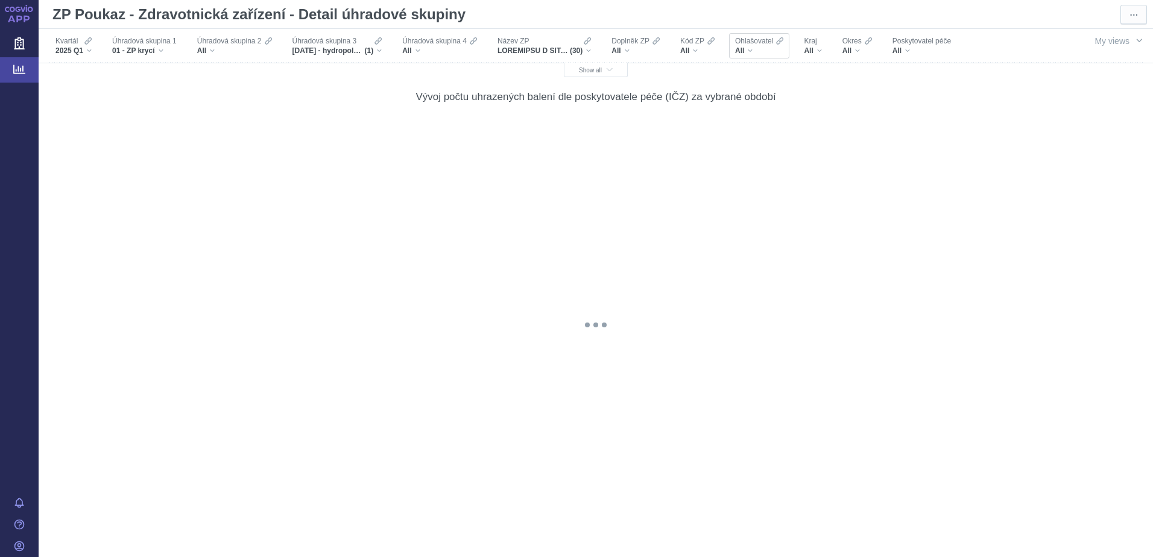
click at [761, 52] on div "All" at bounding box center [759, 51] width 48 height 10
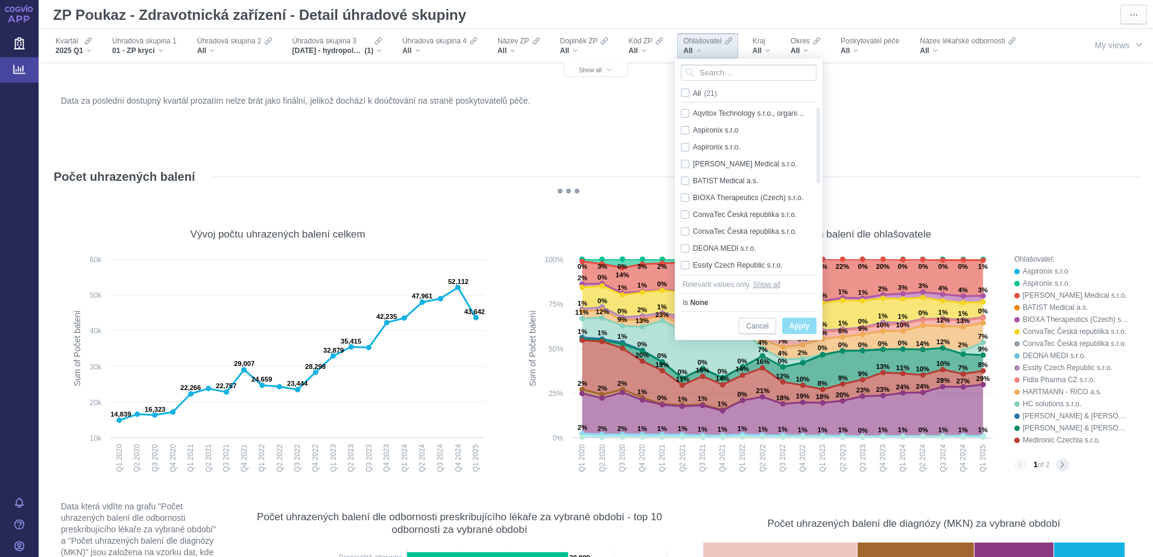
scroll to position [2111, 0]
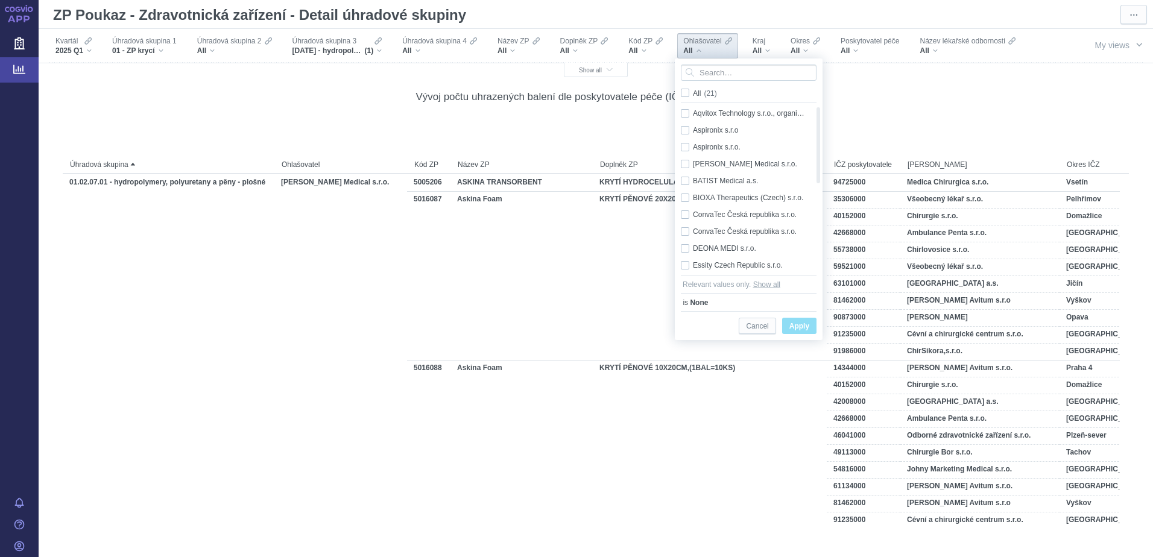
type input "p"
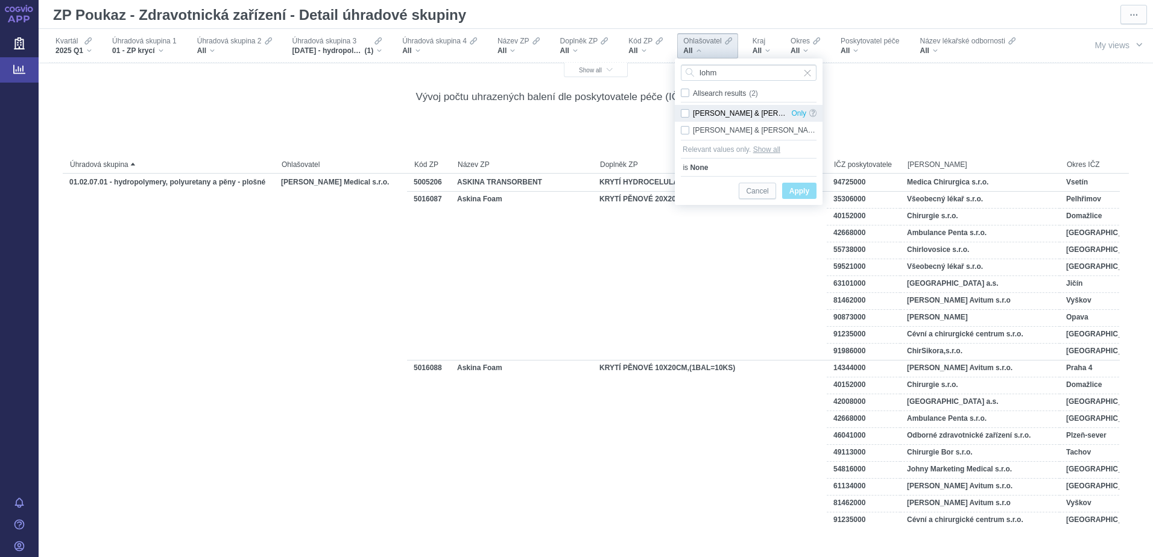
type input "lohm"
click at [688, 113] on div "LOhmann & Rauscher s.r.o. Only" at bounding box center [749, 113] width 148 height 17
checkbox input "true"
click at [687, 127] on div "Lohmann & Rauscher, s.r.o. Only" at bounding box center [749, 130] width 148 height 17
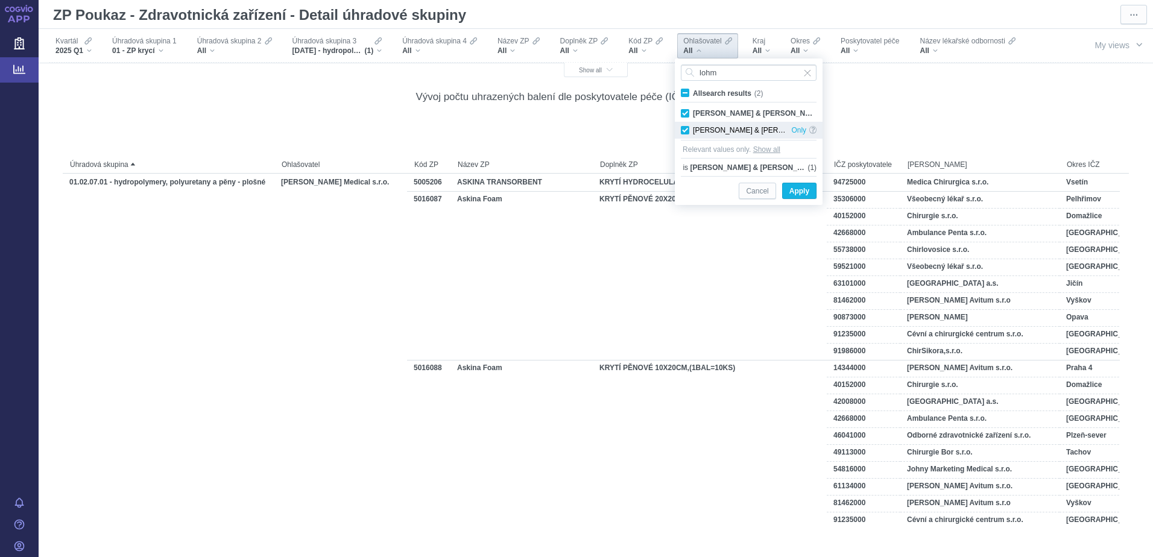
checkbox input "true"
click at [800, 188] on span "Apply" at bounding box center [800, 191] width 20 height 15
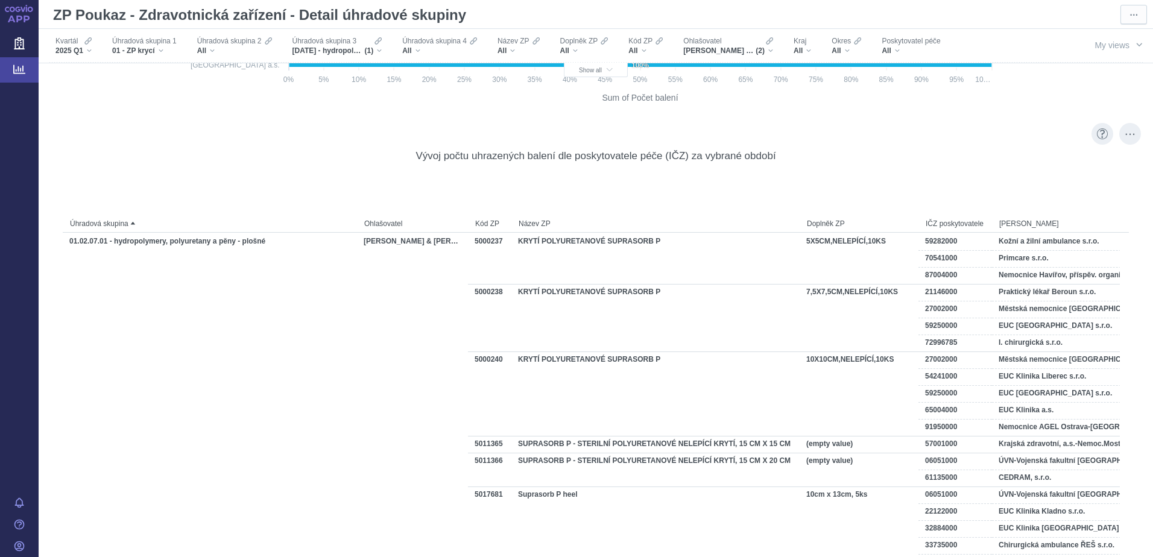
scroll to position [2051, 0]
click at [1120, 138] on div "More actions" at bounding box center [1131, 135] width 22 height 22
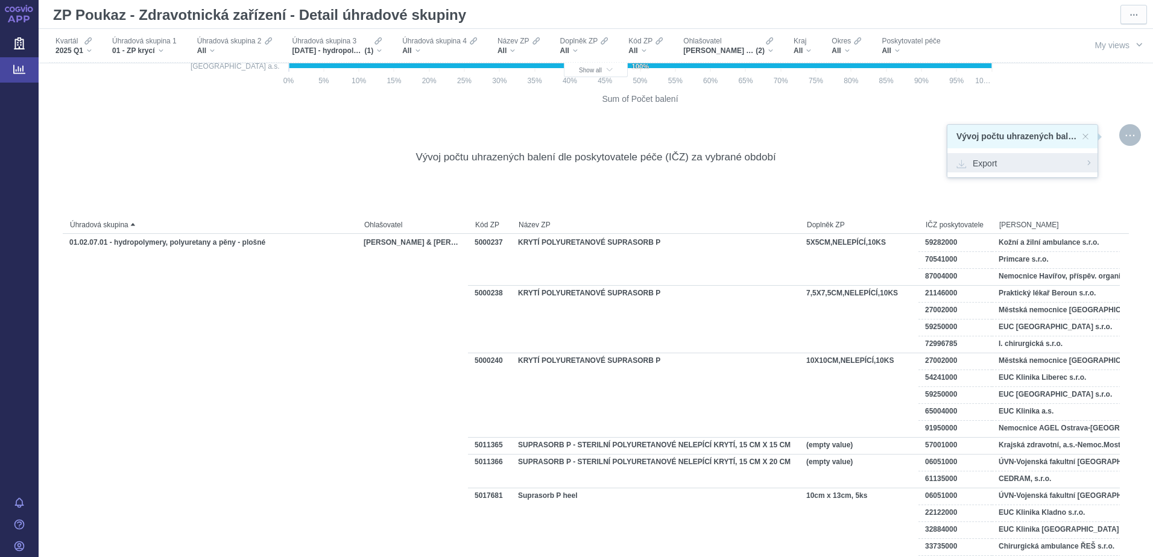
click at [968, 163] on span "Export" at bounding box center [1023, 163] width 132 height 12
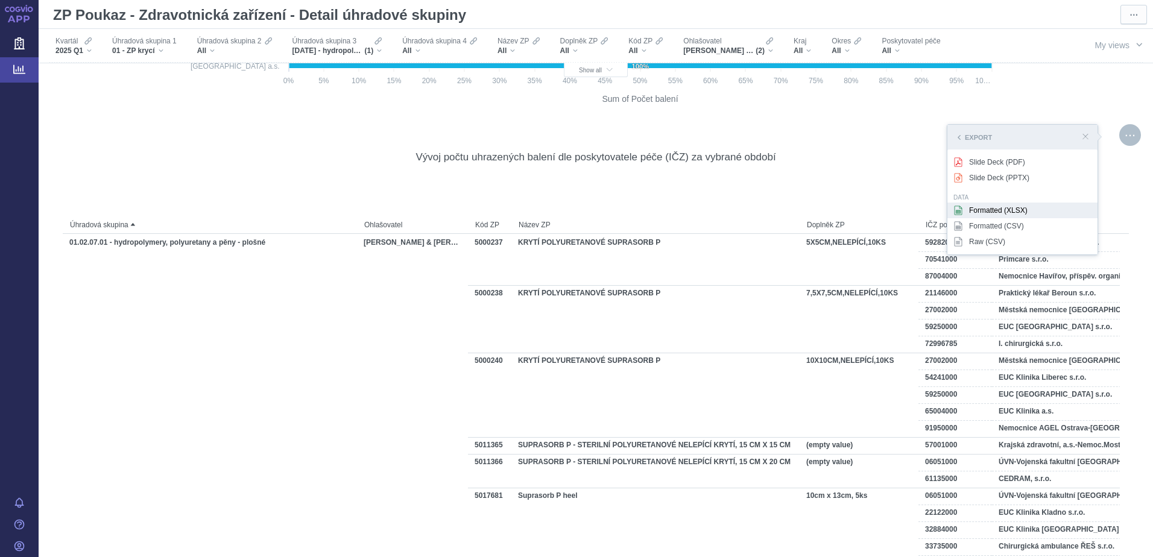
click at [968, 211] on div "Formatted (XLSX)" at bounding box center [1023, 211] width 150 height 16
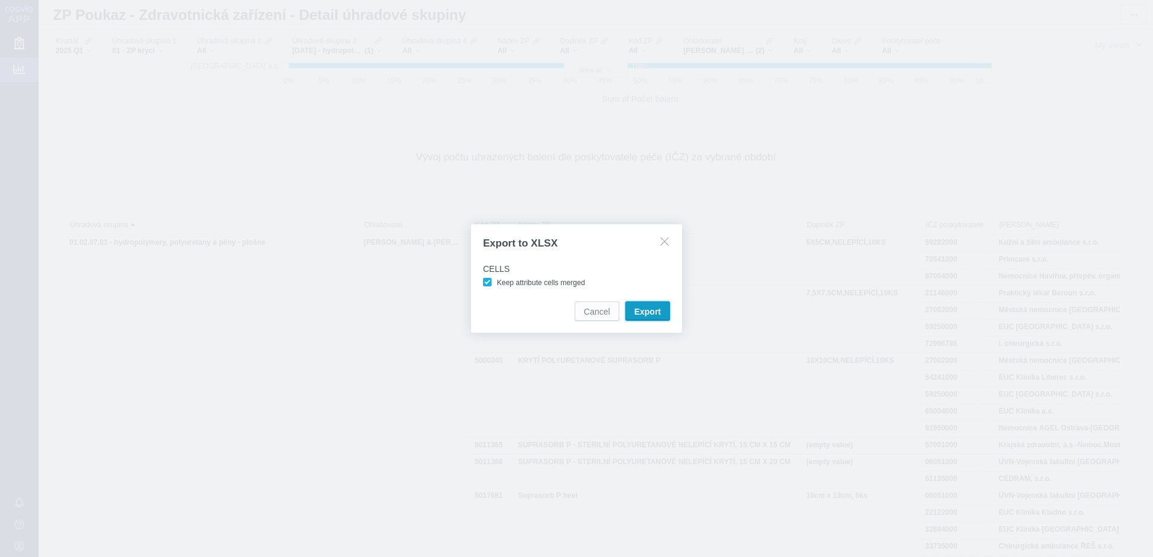
click at [661, 320] on button "Export" at bounding box center [648, 311] width 45 height 19
